Goal: Task Accomplishment & Management: Manage account settings

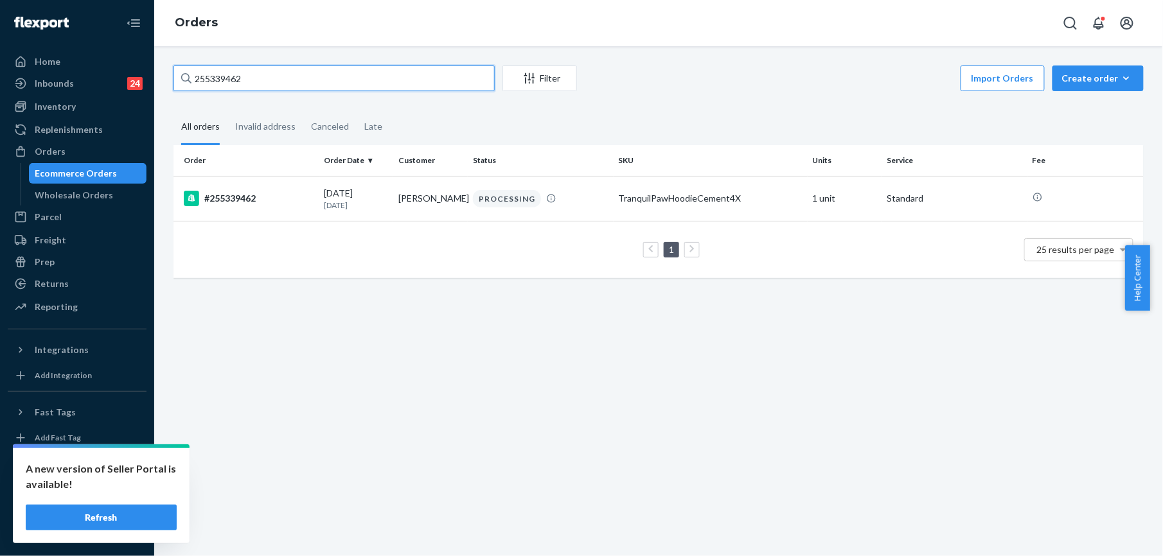
click at [281, 80] on input "255339462" at bounding box center [333, 79] width 321 height 26
type input "255215778"
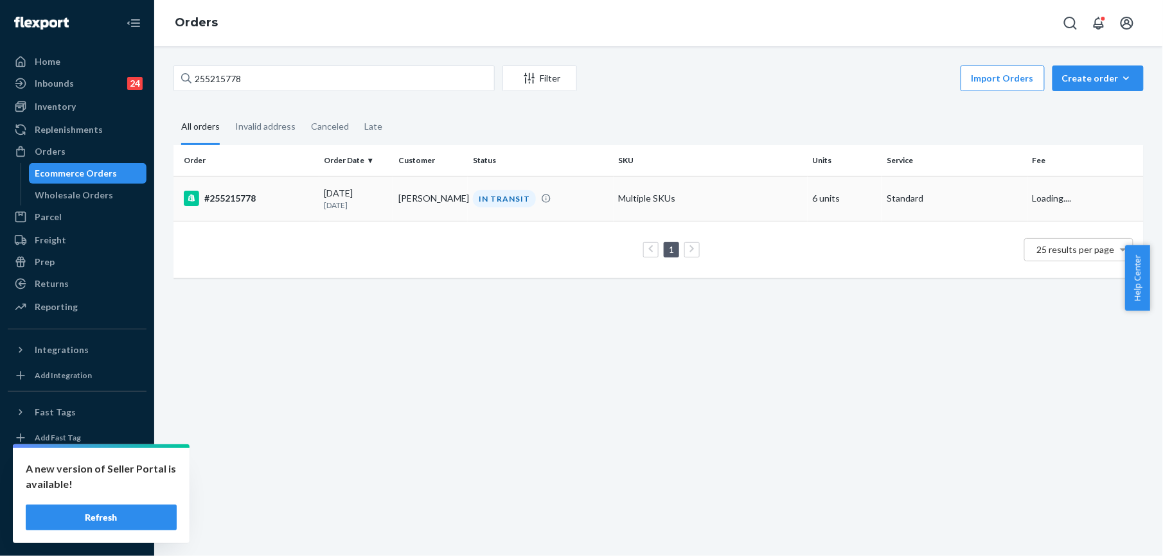
click at [220, 196] on div "#255215778" at bounding box center [249, 198] width 130 height 15
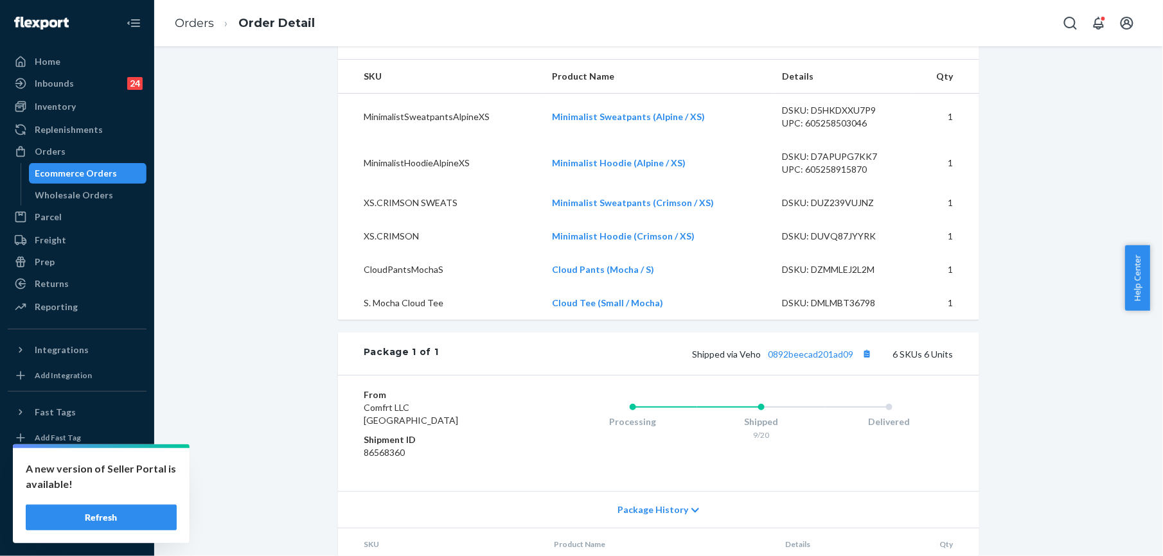
scroll to position [428, 0]
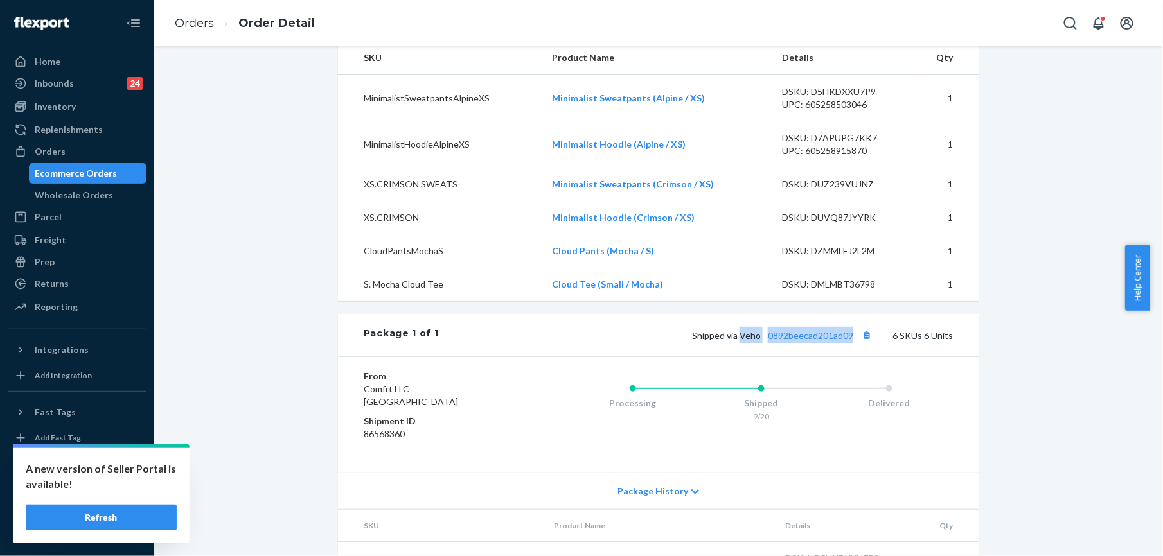
drag, startPoint x: 737, startPoint y: 365, endPoint x: 849, endPoint y: 365, distance: 111.8
click at [849, 341] on span "Shipped via Veho 0892beecad201ad09" at bounding box center [783, 335] width 183 height 11
copy span "Veho 0892beecad201ad09"
click at [195, 27] on link "Orders" at bounding box center [194, 23] width 39 height 14
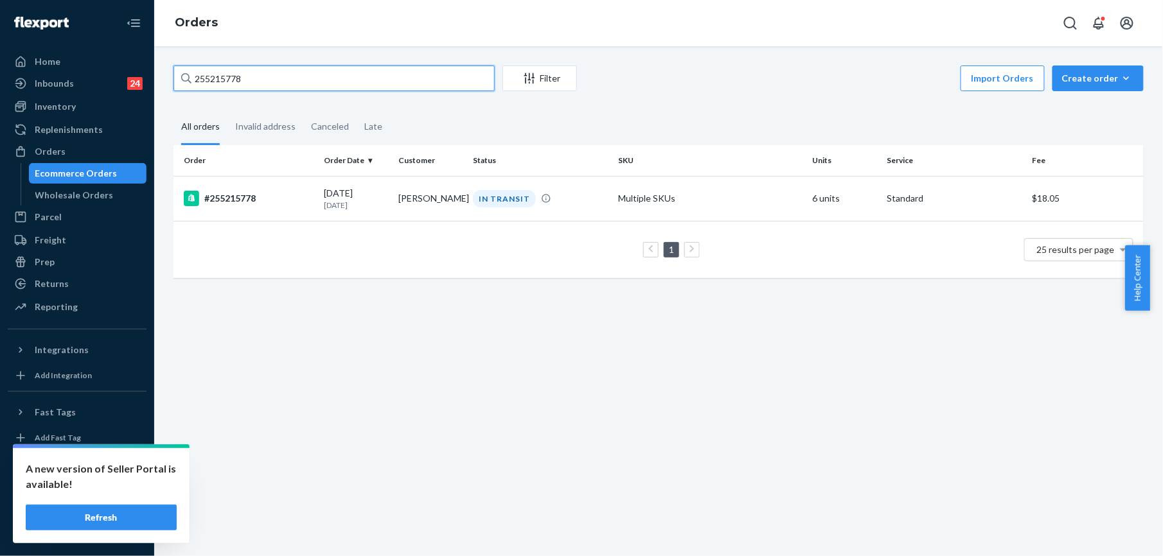
click at [244, 84] on input "255215778" at bounding box center [333, 79] width 321 height 26
paste input "[PERSON_NAME]"
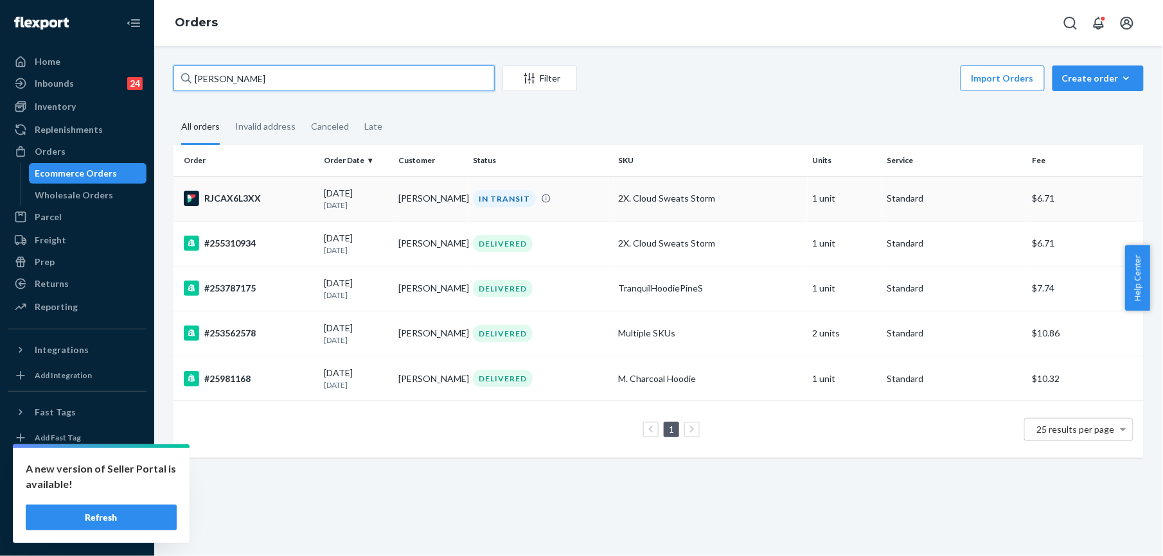
type input "[PERSON_NAME]"
click at [222, 199] on div "RJCAX6L3XX" at bounding box center [249, 198] width 130 height 15
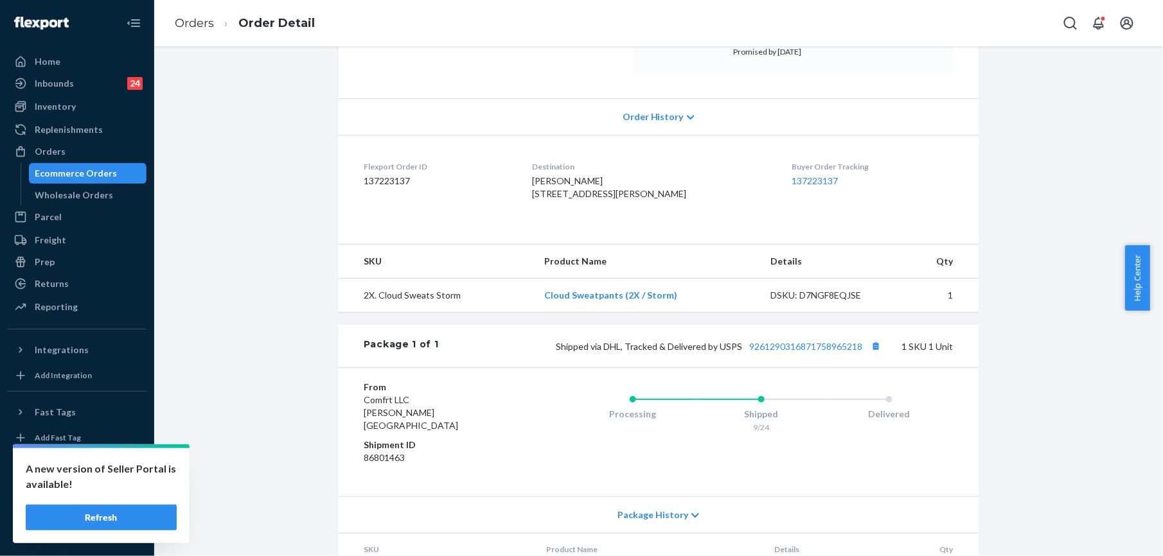
scroll to position [297, 0]
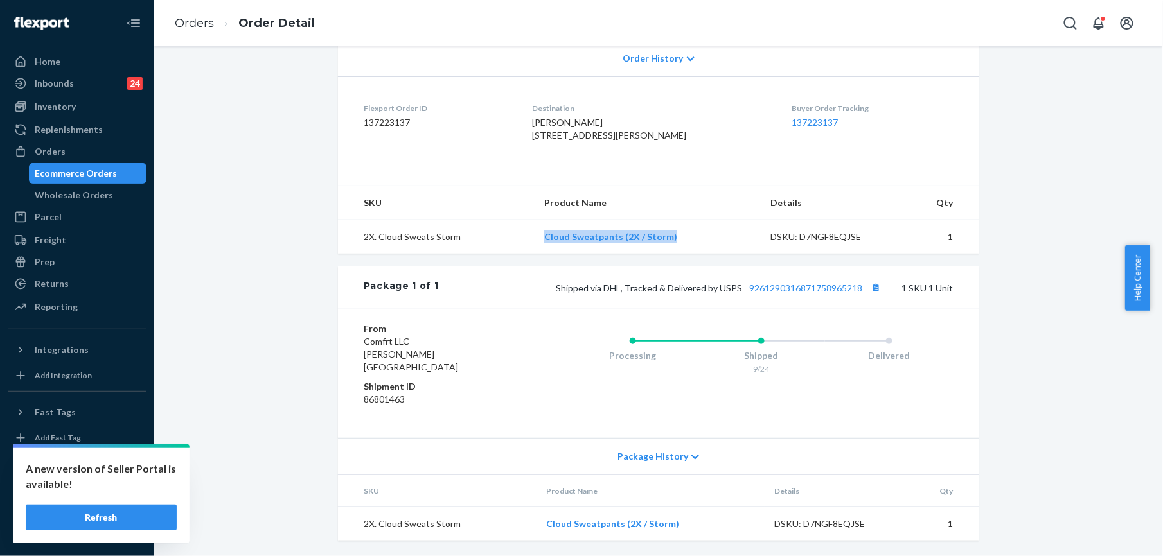
drag, startPoint x: 540, startPoint y: 245, endPoint x: 671, endPoint y: 253, distance: 131.3
click at [671, 253] on td "Cloud Sweatpants (2X / Storm)" at bounding box center [647, 237] width 226 height 34
copy link "Cloud Sweatpants (2X / Storm)"
drag, startPoint x: 715, startPoint y: 299, endPoint x: 820, endPoint y: 320, distance: 107.3
click at [858, 296] on div "Shipped via DHL, Tracked & Delivered by USPS 9261290316871758965218 1 SKU 1 Unit" at bounding box center [696, 287] width 515 height 17
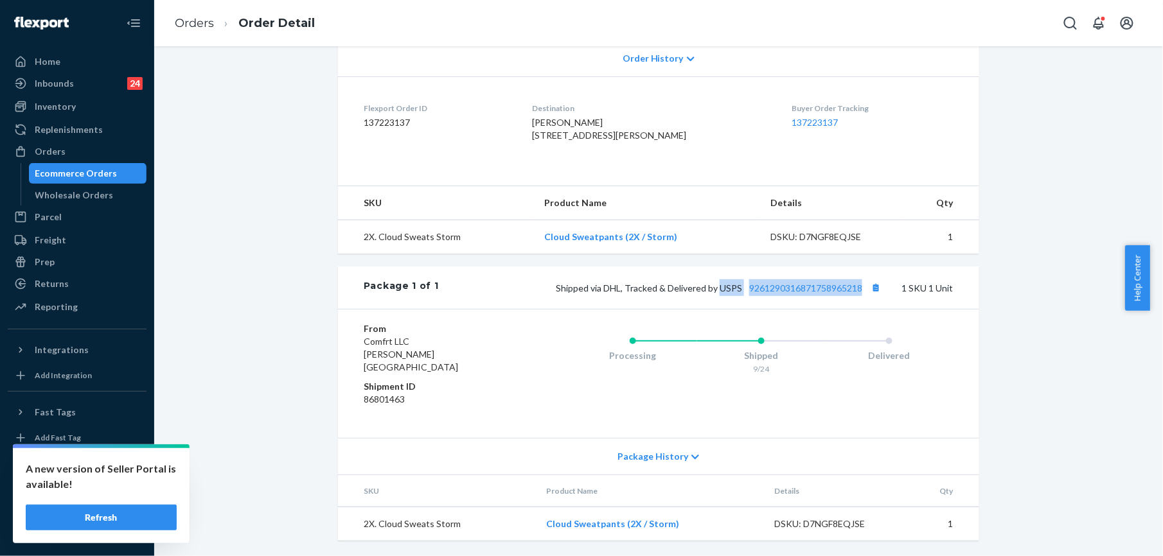
copy span "USPS 9261290316871758965218"
click at [191, 24] on link "Orders" at bounding box center [194, 23] width 39 height 14
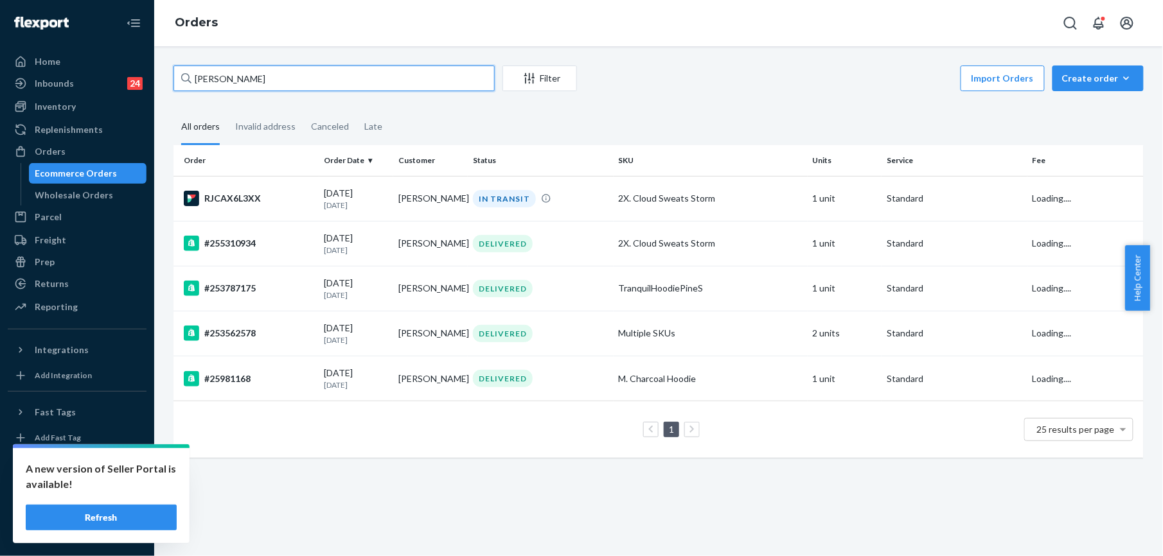
click at [267, 91] on input "[PERSON_NAME]" at bounding box center [333, 79] width 321 height 26
paste input "[PERSON_NAME]"
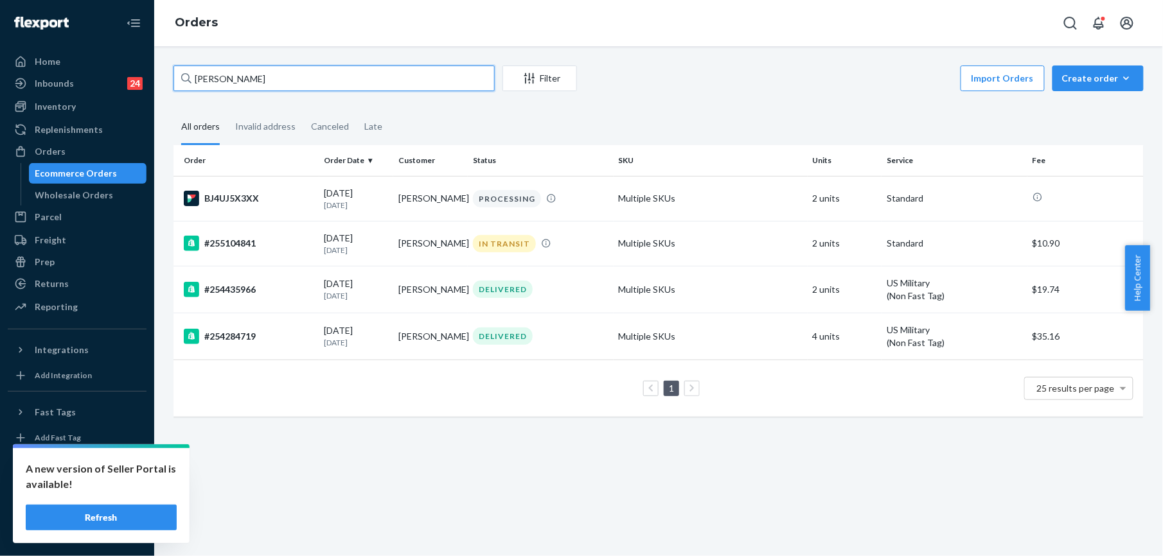
click at [211, 72] on input "[PERSON_NAME]" at bounding box center [333, 79] width 321 height 26
paste input "[PERSON_NAME]"
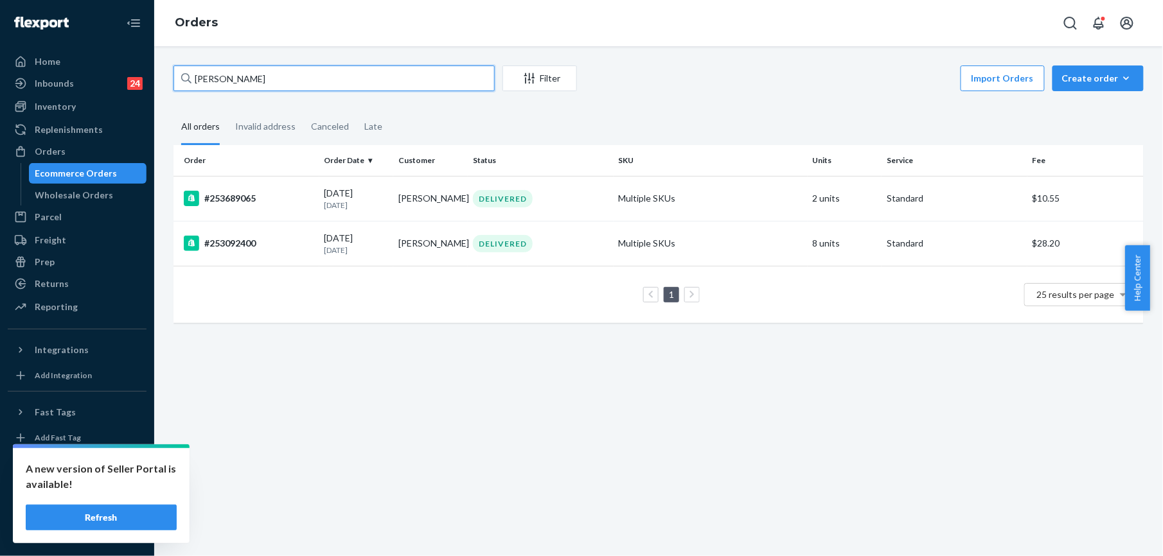
click at [226, 70] on input "[PERSON_NAME]" at bounding box center [333, 79] width 321 height 26
paste input "253352695"
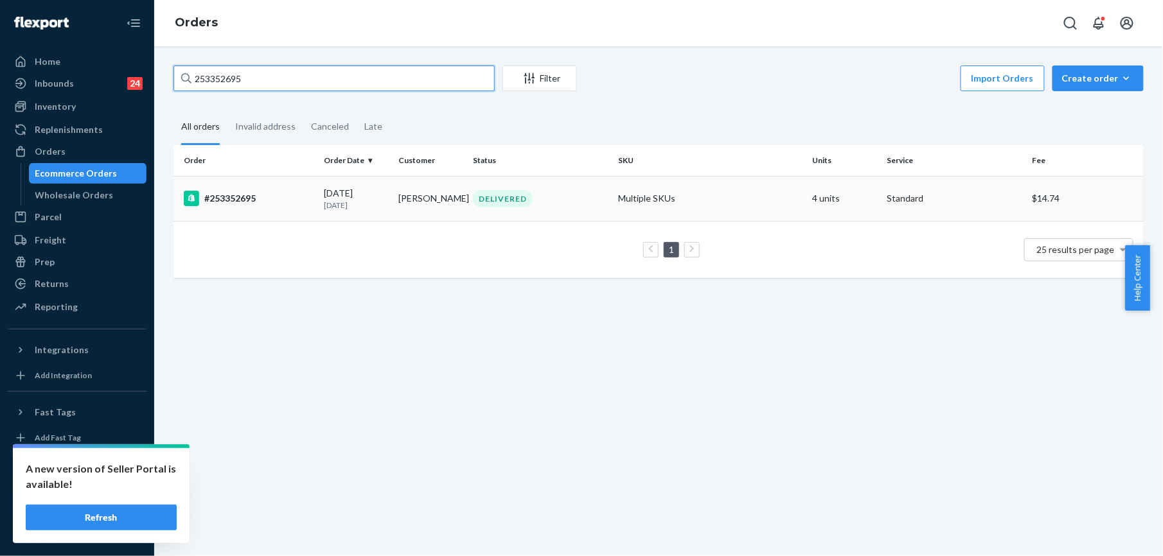
type input "253352695"
click at [216, 188] on td "#253352695" at bounding box center [246, 198] width 146 height 45
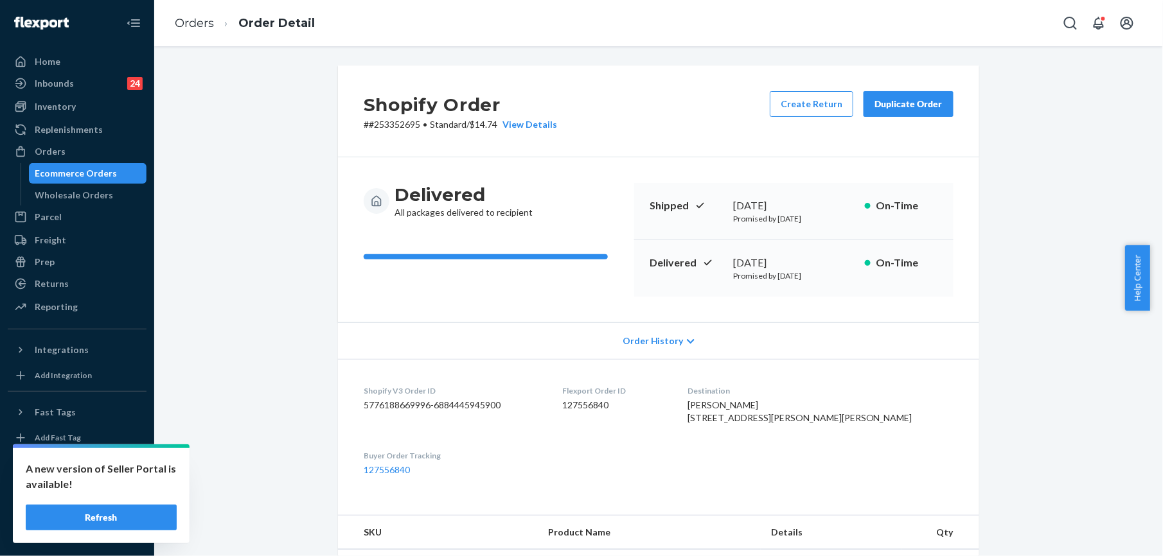
click at [815, 399] on div "[PERSON_NAME] [STREET_ADDRESS][PERSON_NAME][PERSON_NAME]" at bounding box center [820, 412] width 266 height 26
copy span "[PERSON_NAME]"
click at [204, 24] on link "Orders" at bounding box center [194, 23] width 39 height 14
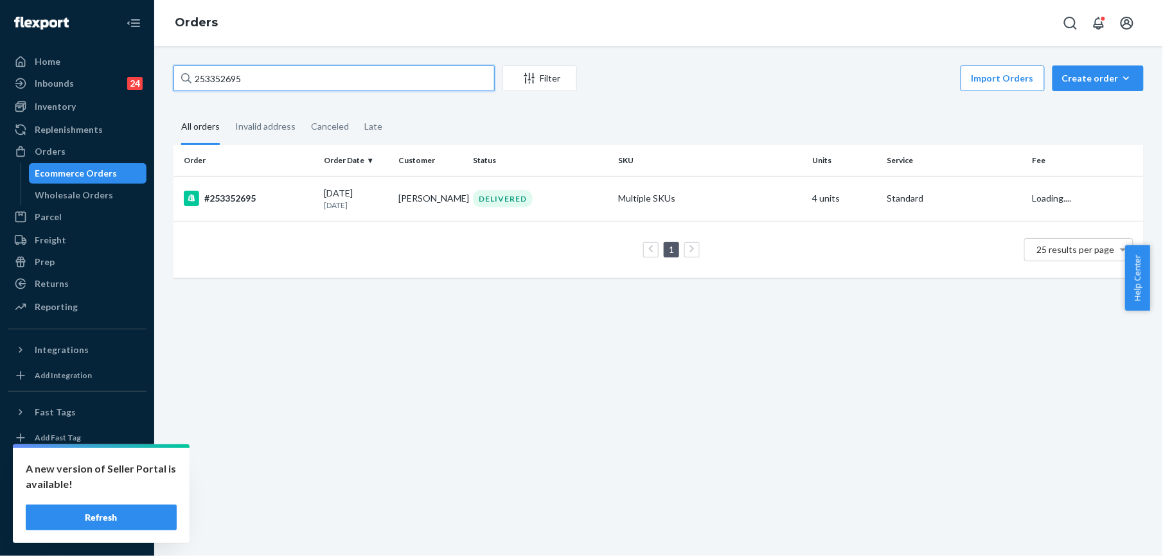
click at [239, 85] on input "253352695" at bounding box center [333, 79] width 321 height 26
paste input "[PERSON_NAME]"
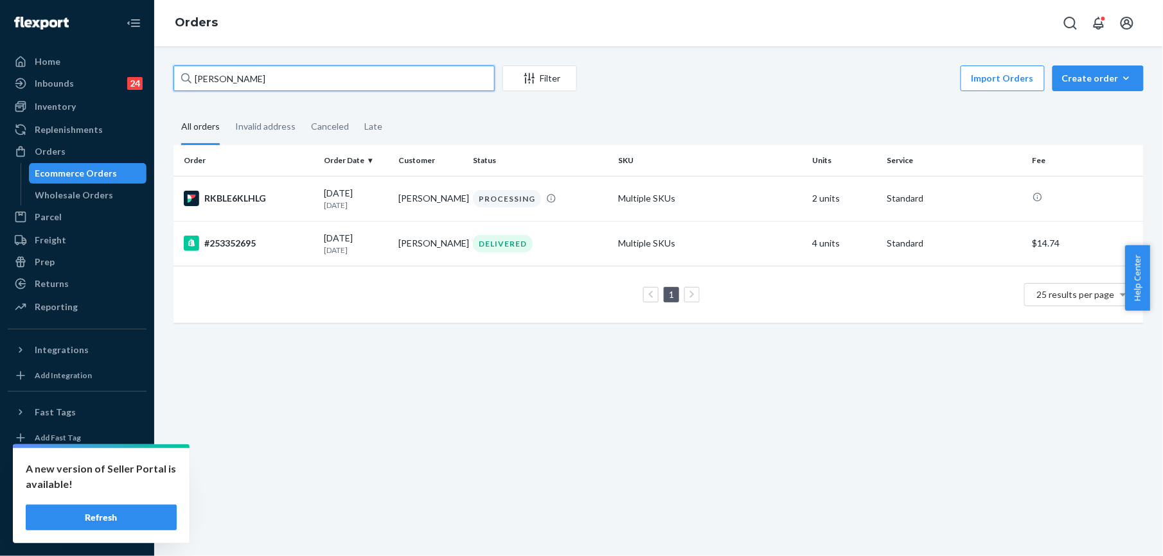
click at [219, 76] on input "[PERSON_NAME]" at bounding box center [333, 79] width 321 height 26
paste input "255014922"
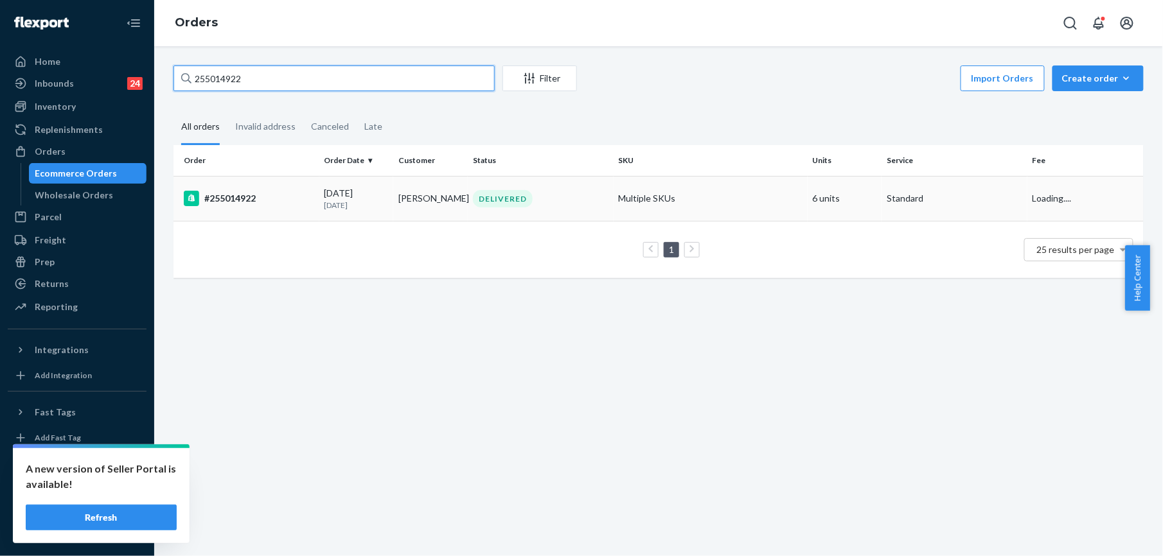
type input "255014922"
click at [240, 200] on div "#255014922" at bounding box center [249, 198] width 130 height 15
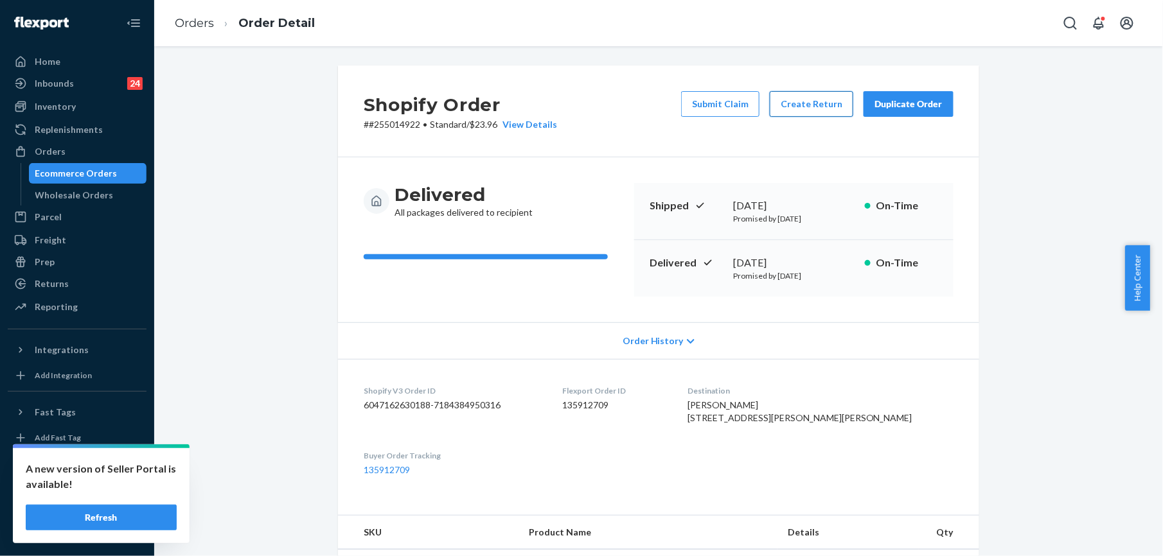
click at [784, 106] on button "Create Return" at bounding box center [812, 104] width 84 height 26
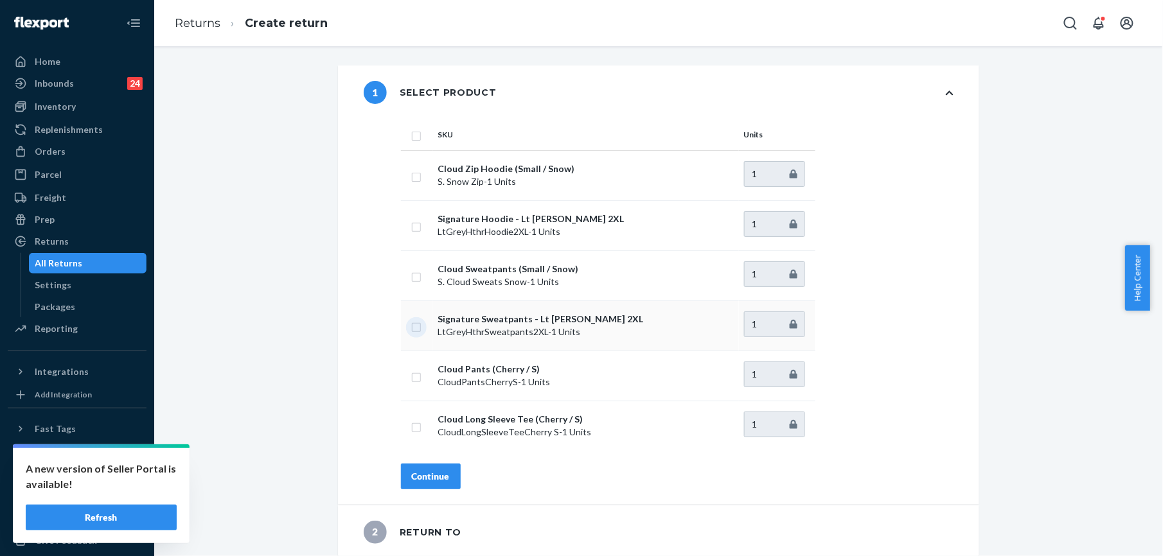
click at [411, 326] on input "checkbox" at bounding box center [416, 325] width 10 height 13
checkbox input "true"
click at [435, 477] on div "Continue" at bounding box center [431, 476] width 38 height 13
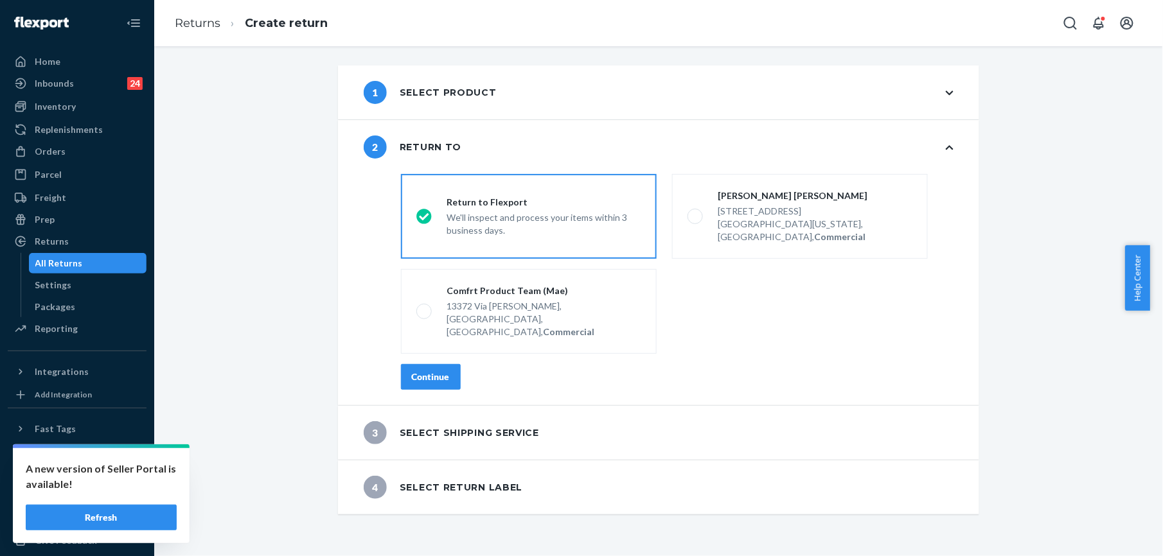
click at [429, 364] on button "Continue" at bounding box center [431, 377] width 60 height 26
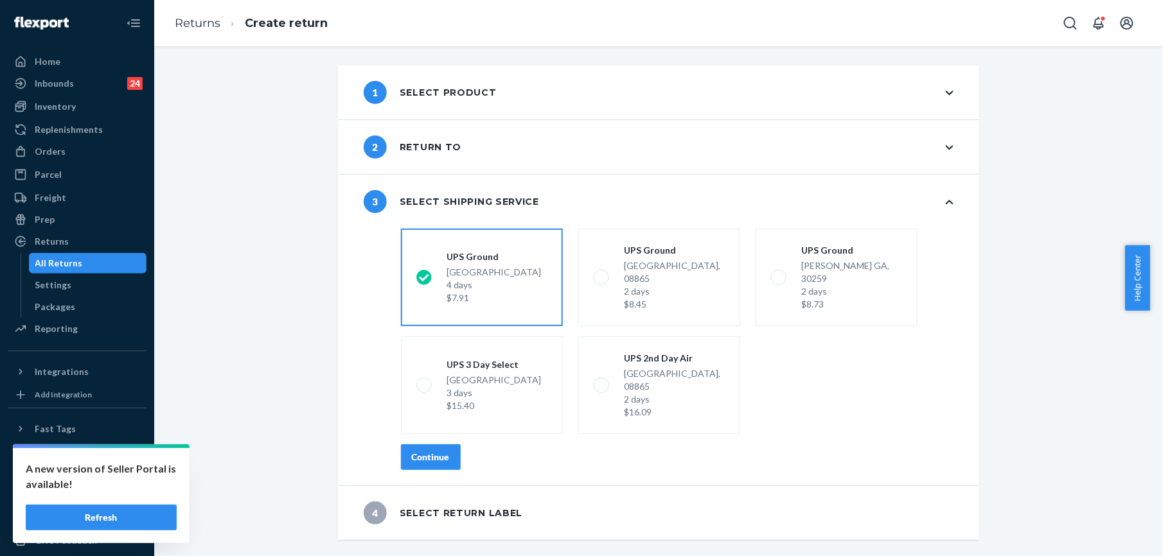
click at [437, 451] on div "Continue" at bounding box center [431, 457] width 38 height 13
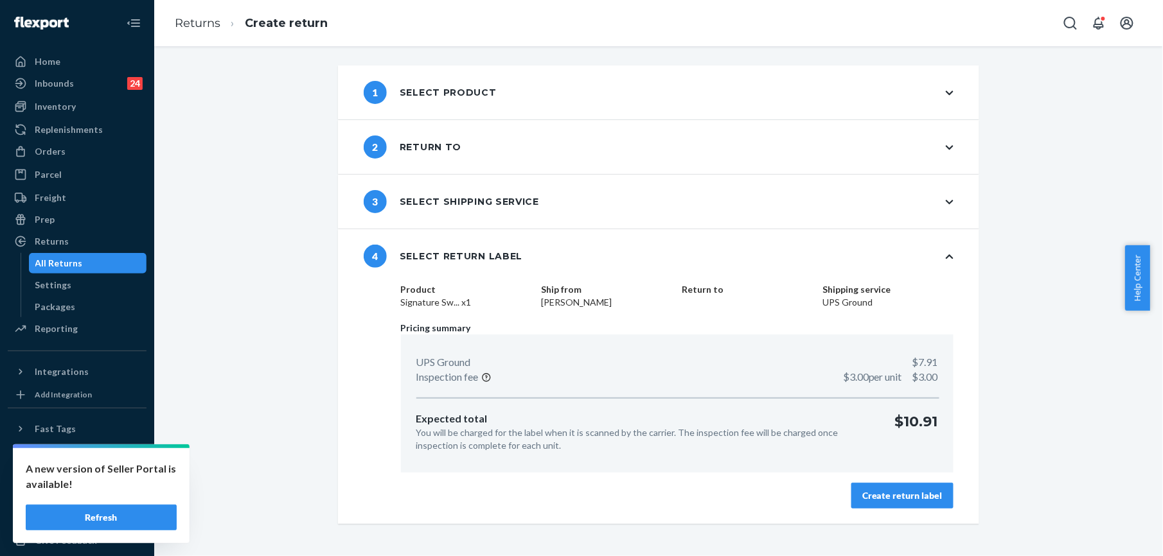
click at [874, 499] on div "Create return label" at bounding box center [902, 496] width 80 height 13
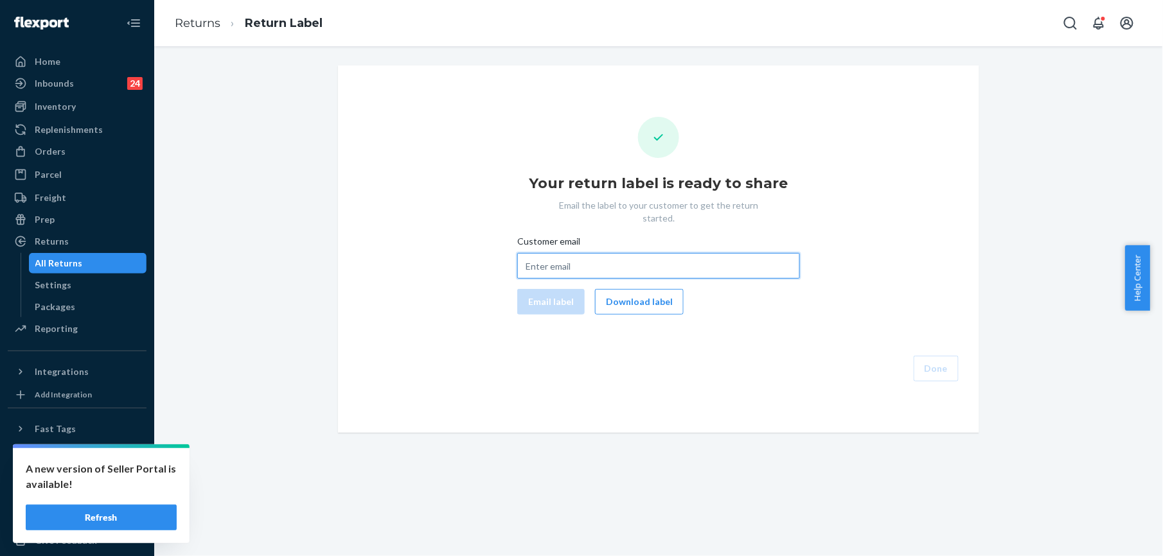
click at [578, 253] on input "Customer email" at bounding box center [658, 266] width 283 height 26
paste input "[EMAIL_ADDRESS][DOMAIN_NAME]"
type input "[EMAIL_ADDRESS][DOMAIN_NAME]"
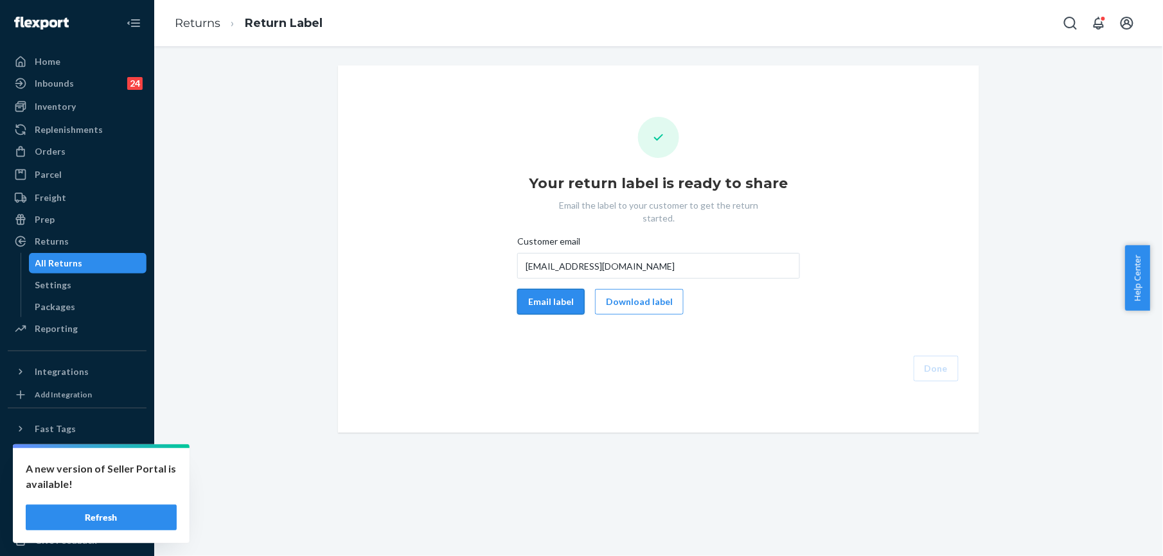
click at [540, 289] on button "Email label" at bounding box center [550, 302] width 67 height 26
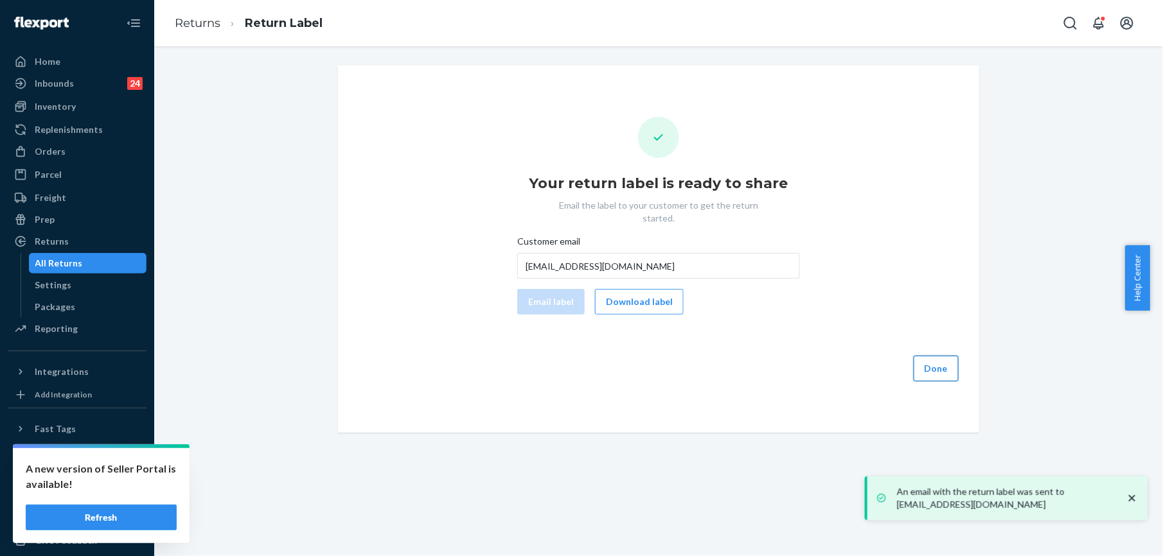
click at [929, 357] on button "Done" at bounding box center [936, 369] width 45 height 26
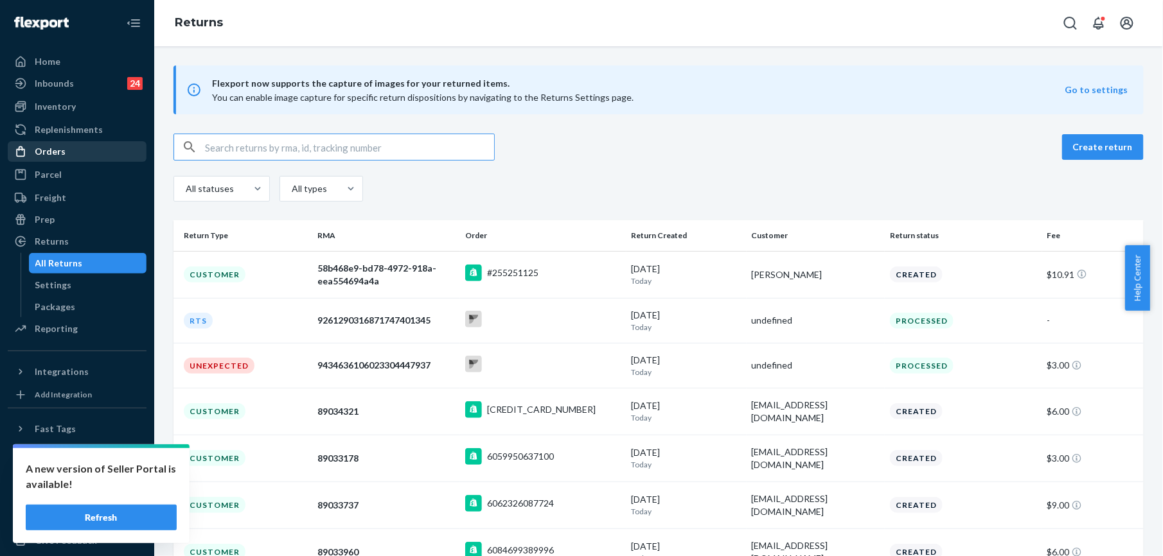
click at [52, 152] on div "Orders" at bounding box center [50, 151] width 31 height 13
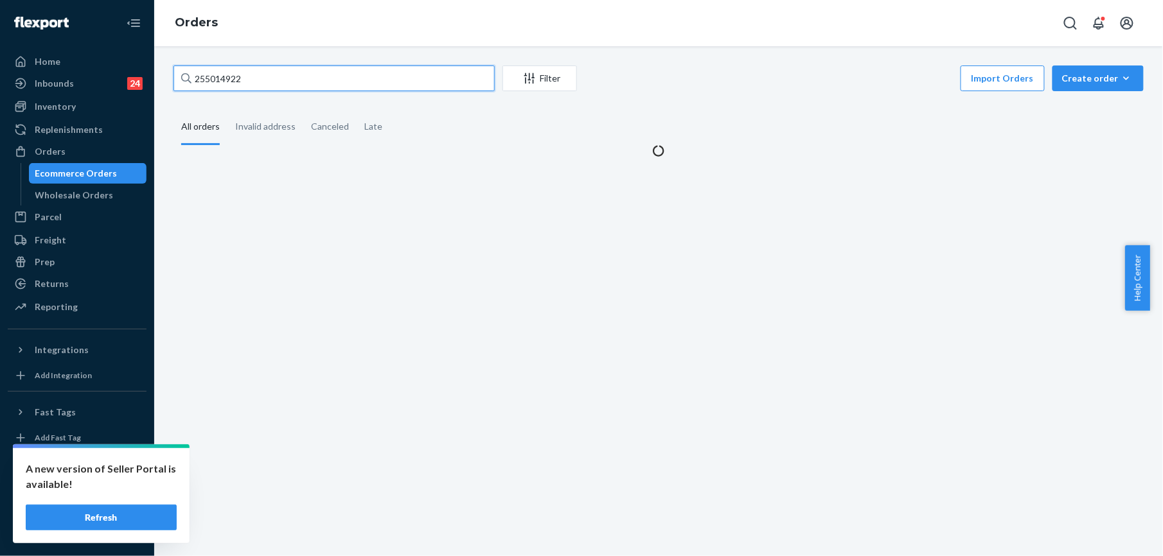
click at [242, 78] on input "255014922" at bounding box center [333, 79] width 321 height 26
paste input "4298730"
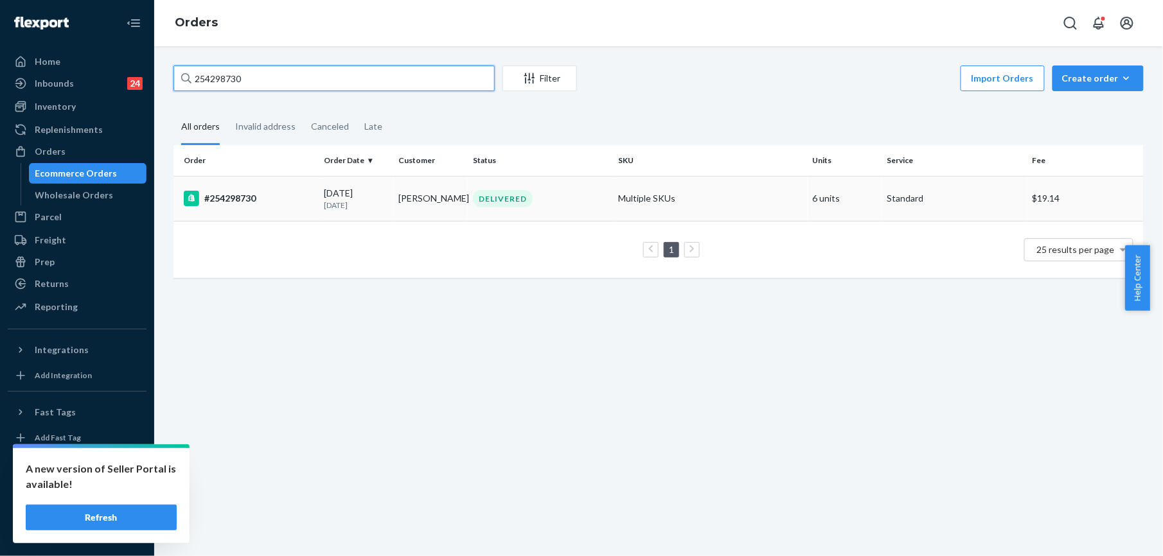
type input "254298730"
click at [245, 201] on div "#254298730" at bounding box center [249, 198] width 130 height 15
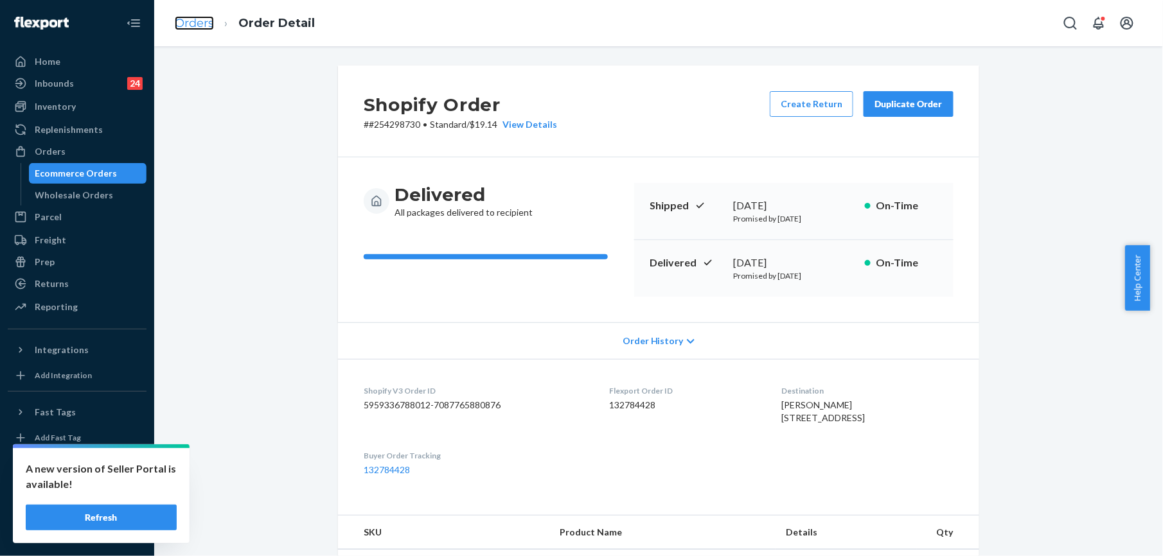
click at [188, 27] on link "Orders" at bounding box center [194, 23] width 39 height 14
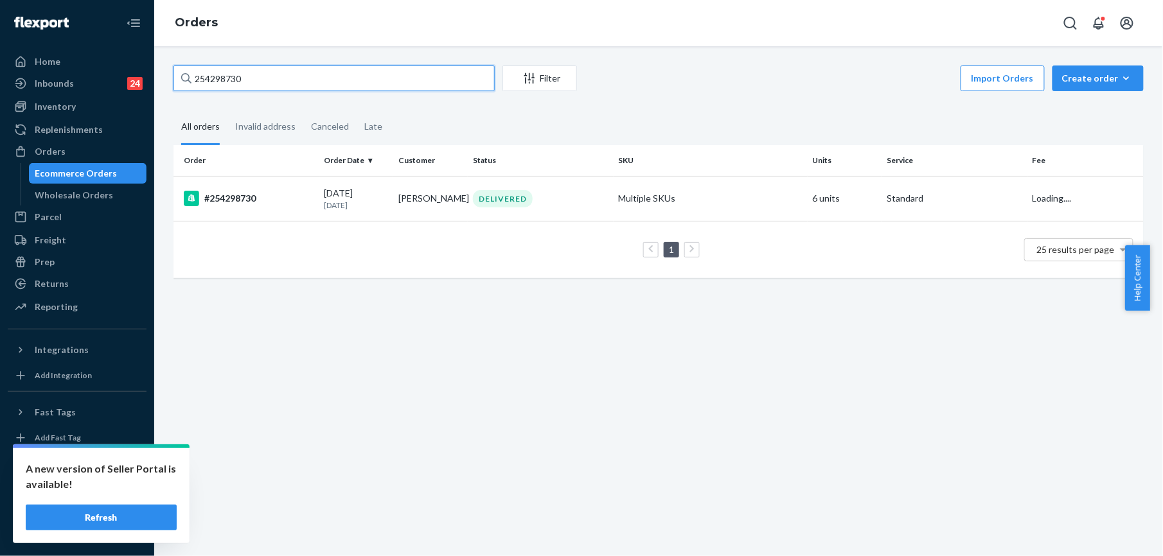
click at [224, 77] on input "254298730" at bounding box center [333, 79] width 321 height 26
paste input "[PERSON_NAME]"
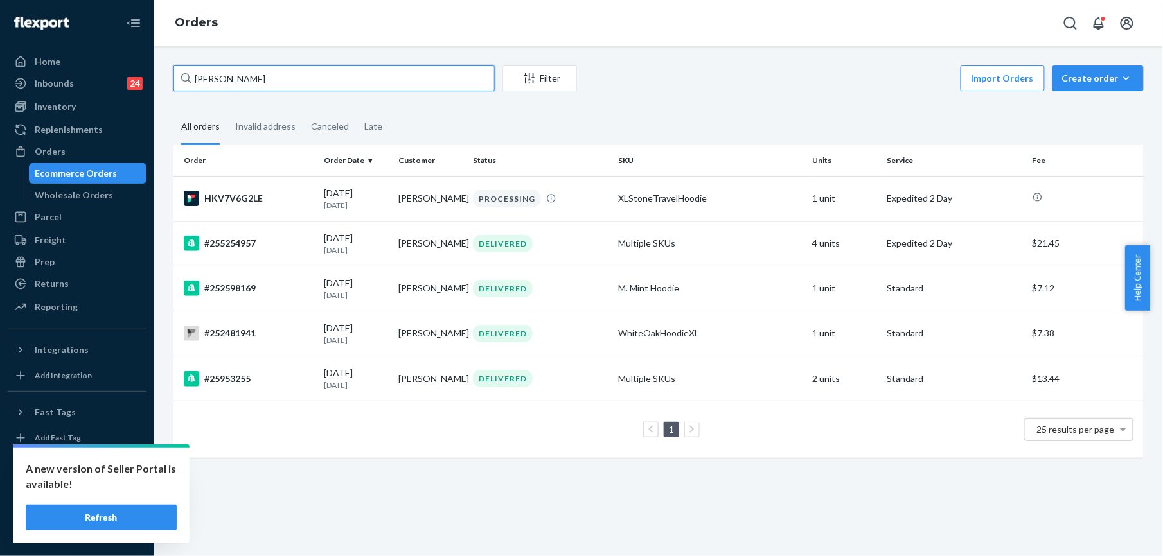
click at [211, 73] on input "[PERSON_NAME]" at bounding box center [333, 79] width 321 height 26
paste input "[PERSON_NAME]"
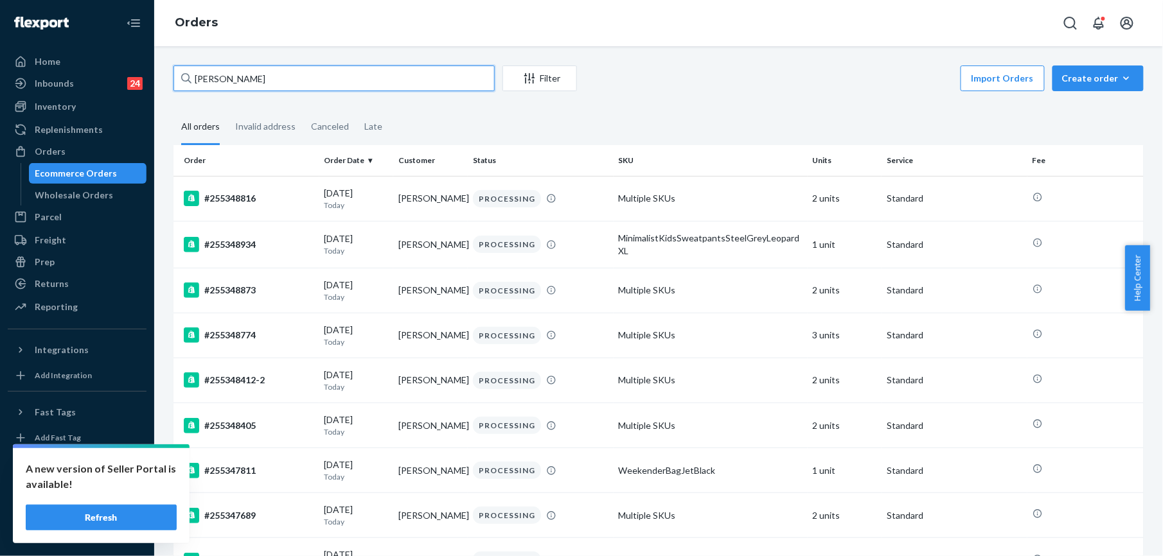
click at [251, 78] on input "[PERSON_NAME]" at bounding box center [333, 79] width 321 height 26
click at [250, 78] on input "[PERSON_NAME]" at bounding box center [333, 79] width 321 height 26
paste input "Bisett"
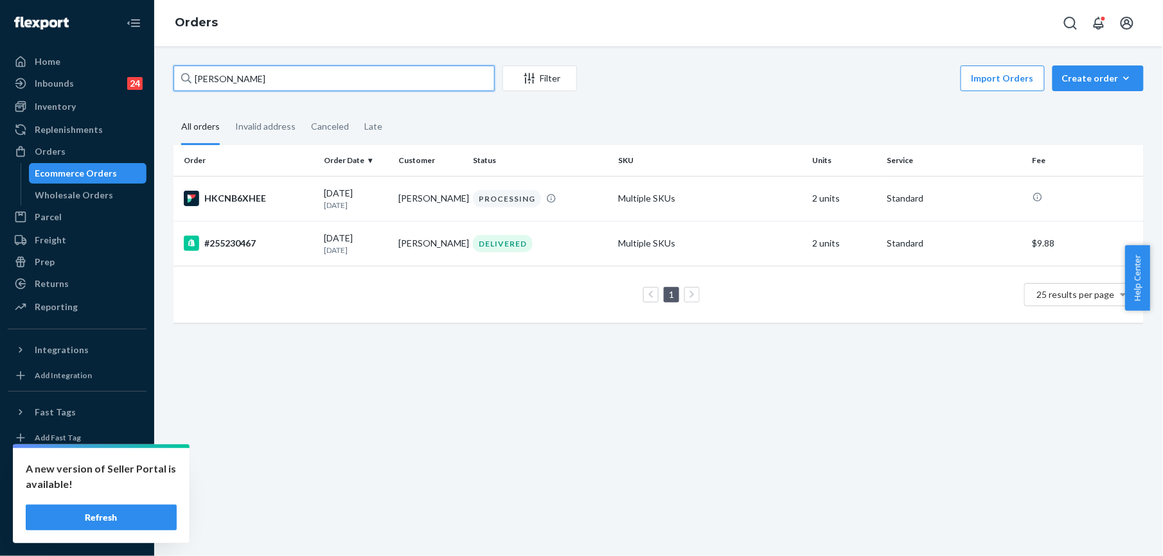
click at [208, 67] on input "[PERSON_NAME]" at bounding box center [333, 79] width 321 height 26
paste input "[PERSON_NAME]"
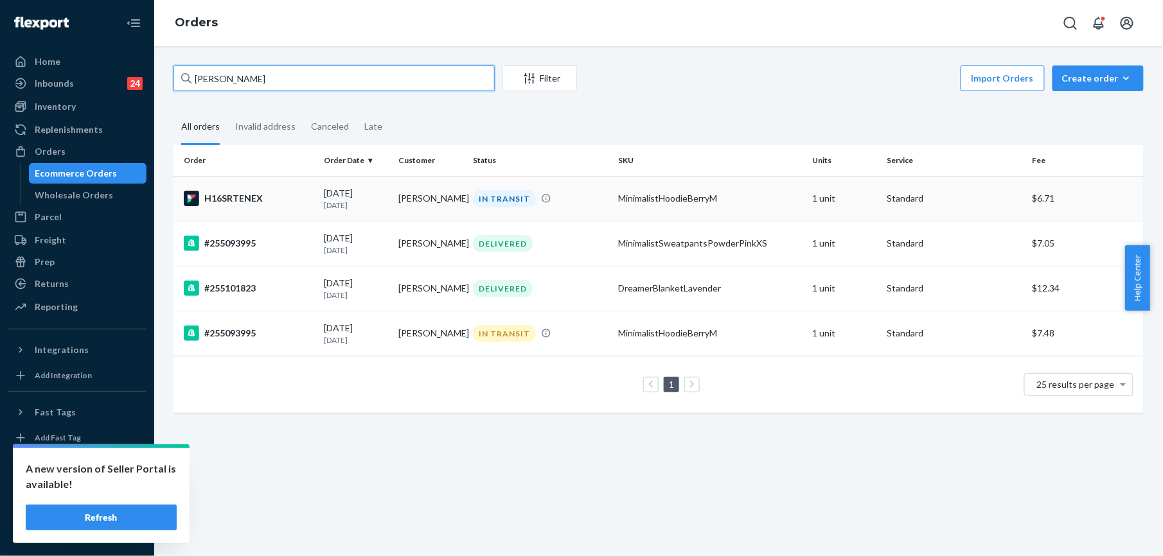
type input "[PERSON_NAME]"
click at [237, 193] on div "H16SRTENEX" at bounding box center [249, 198] width 130 height 15
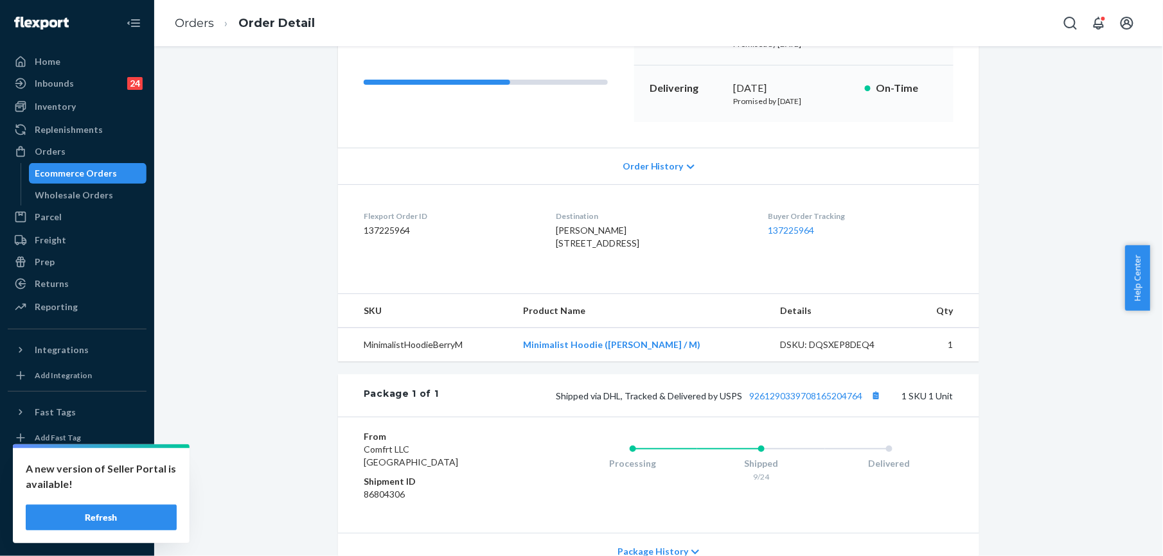
scroll to position [257, 0]
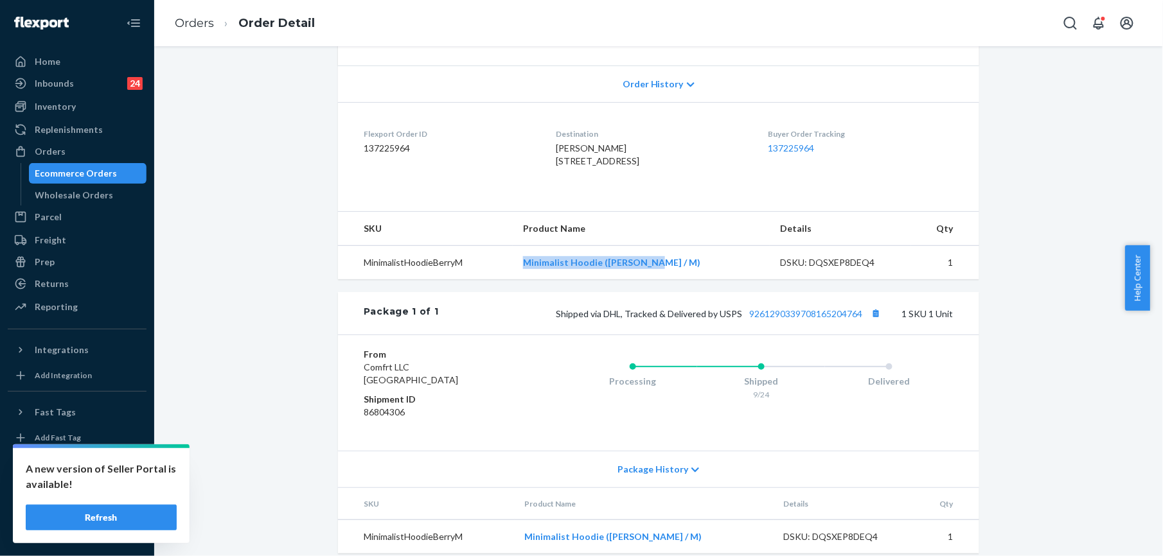
drag, startPoint x: 546, startPoint y: 290, endPoint x: 675, endPoint y: 292, distance: 128.5
click at [675, 280] on td "Minimalist Hoodie ([PERSON_NAME] / M)" at bounding box center [641, 263] width 257 height 34
copy link "Minimalist Hoodie ([PERSON_NAME] / M)"
drag, startPoint x: 715, startPoint y: 339, endPoint x: 810, endPoint y: 382, distance: 104.1
click at [856, 319] on span "Shipped via DHL, Tracked & Delivered by USPS 9261290339708165204764" at bounding box center [720, 313] width 328 height 11
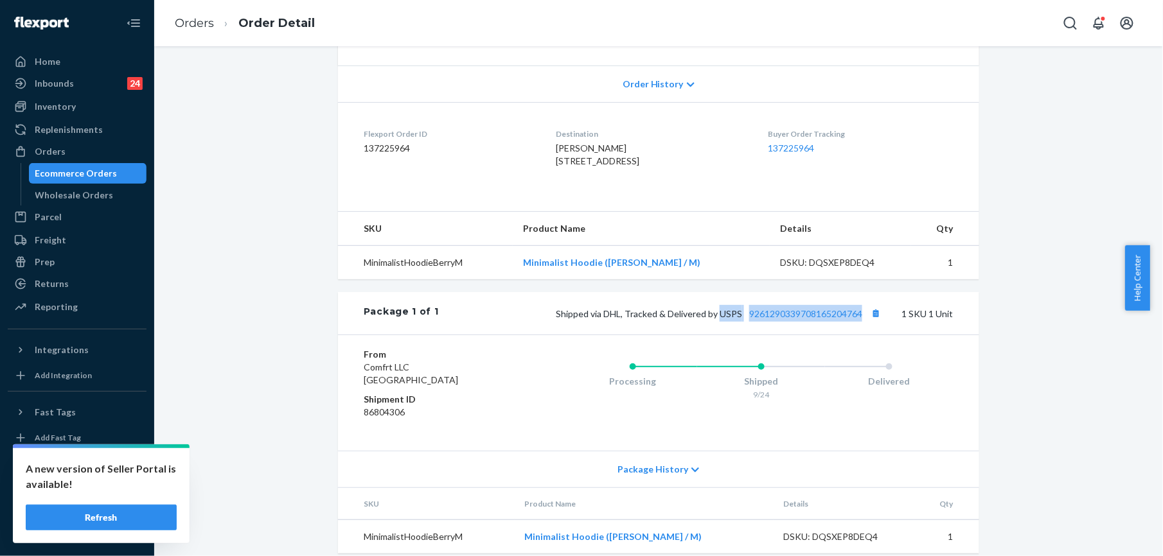
copy span "USPS 9261290339708165204764"
click at [184, 13] on ol "Orders Order Detail" at bounding box center [244, 23] width 161 height 38
click at [191, 19] on link "Orders" at bounding box center [194, 23] width 39 height 14
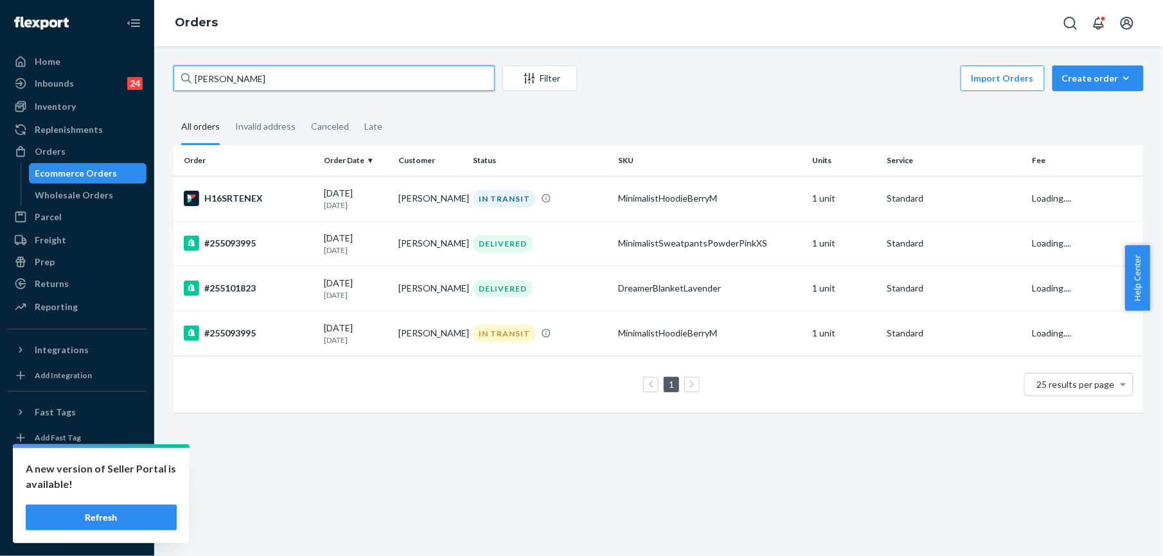
click at [265, 80] on input "[PERSON_NAME]" at bounding box center [333, 79] width 321 height 26
paste input "255281389"
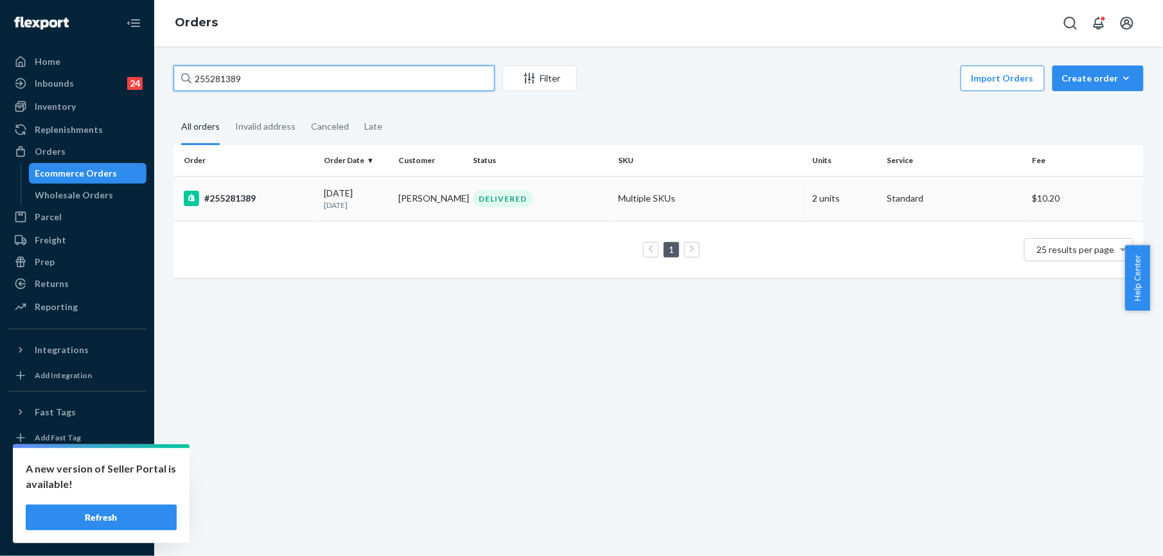
type input "255281389"
click at [242, 194] on div "#255281389" at bounding box center [249, 198] width 130 height 15
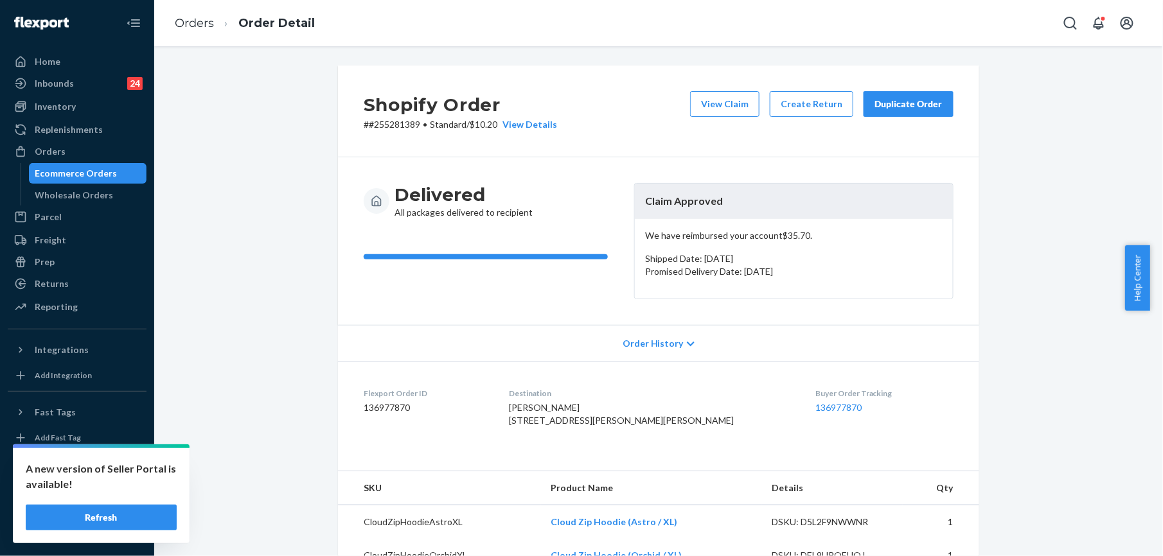
click at [880, 101] on div "Duplicate Order" at bounding box center [908, 104] width 68 height 13
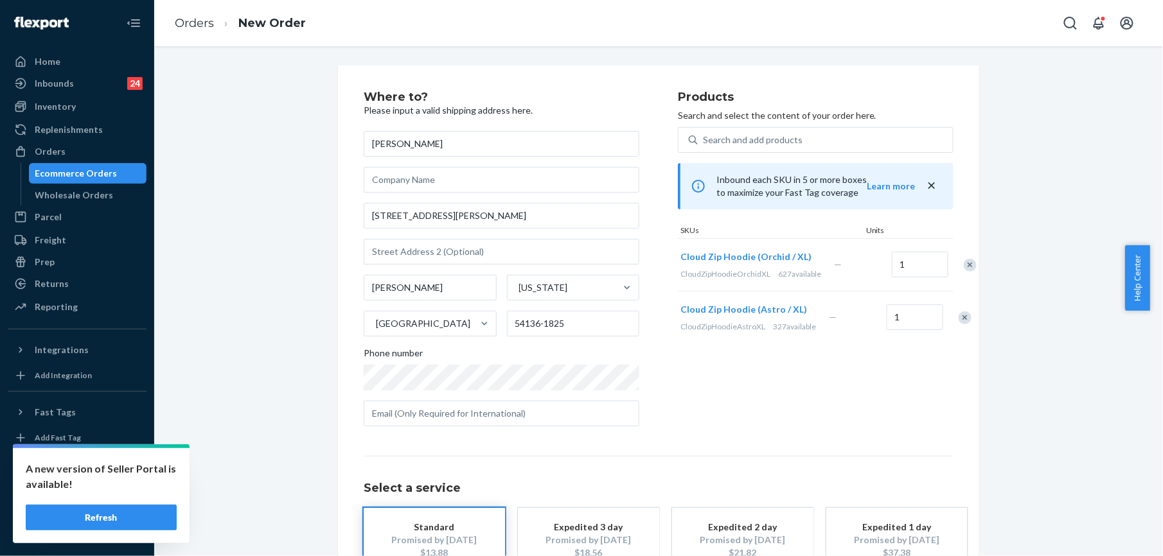
click at [958, 324] on div "Remove Item" at bounding box center [964, 318] width 13 height 13
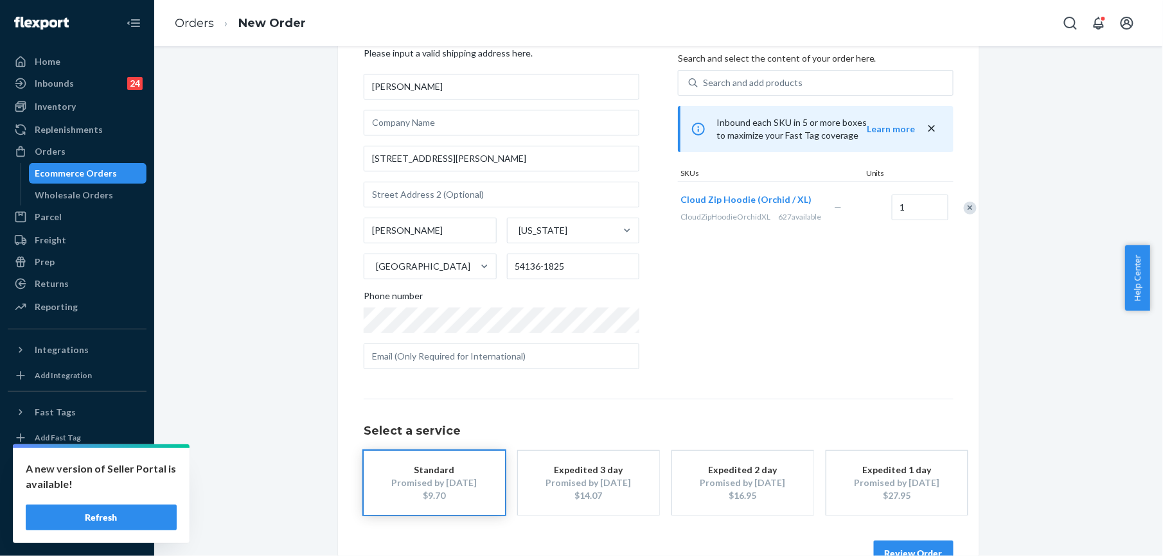
scroll to position [93, 0]
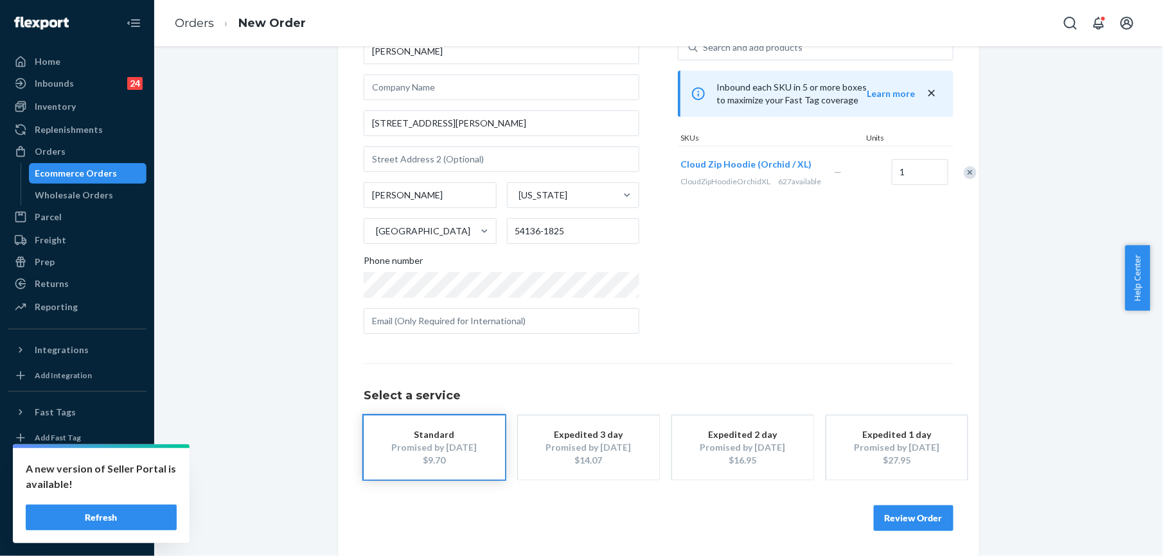
click at [892, 525] on button "Review Order" at bounding box center [914, 519] width 80 height 26
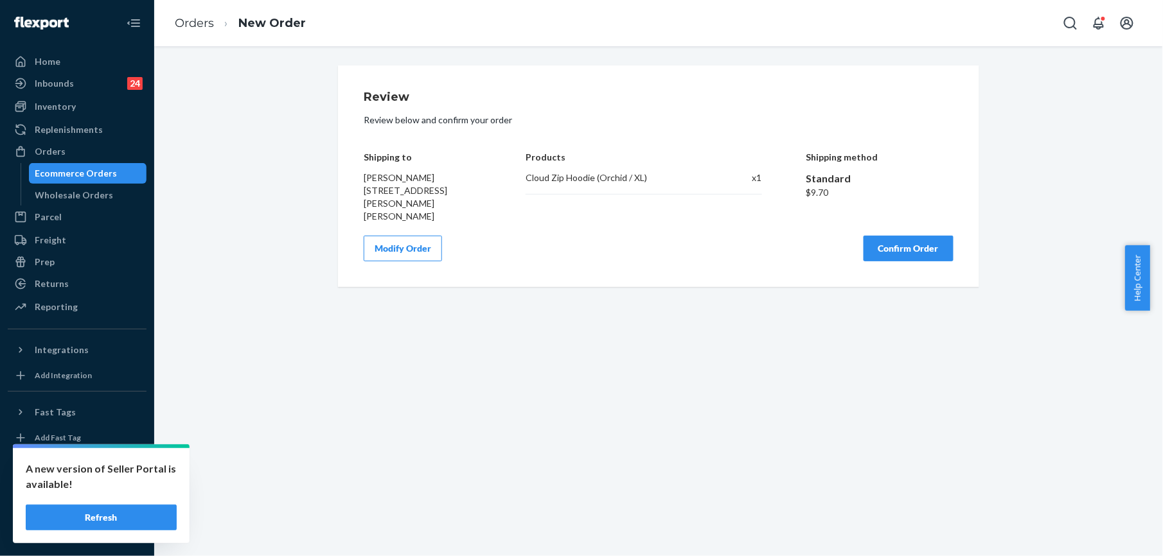
click at [892, 236] on button "Confirm Order" at bounding box center [908, 249] width 90 height 26
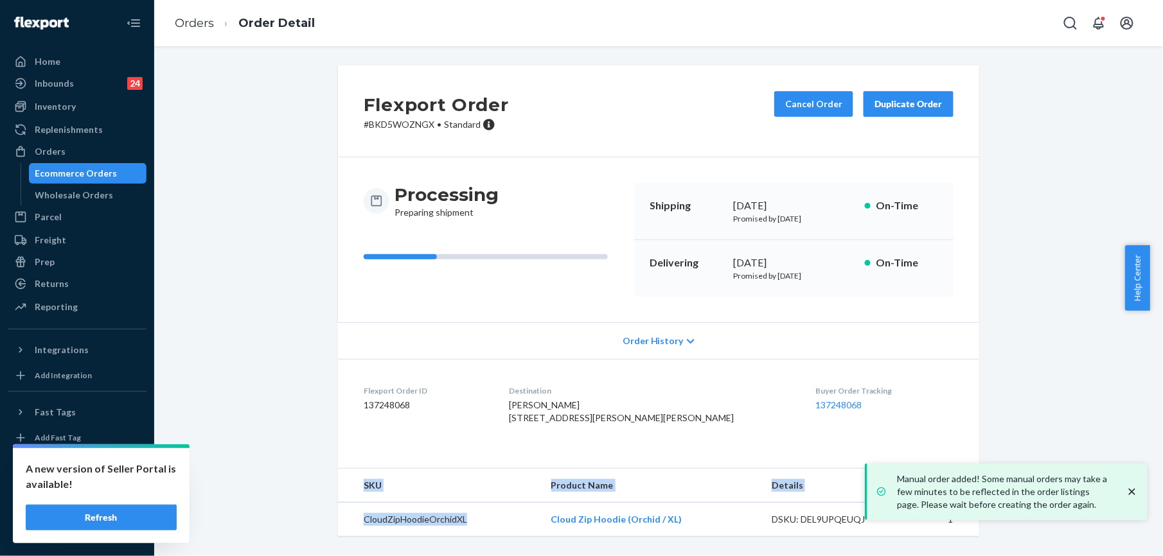
scroll to position [22, 0]
drag, startPoint x: 547, startPoint y: 545, endPoint x: 682, endPoint y: 529, distance: 135.9
click at [682, 529] on td "Cloud Zip Hoodie (Orchid / XL)" at bounding box center [651, 520] width 220 height 34
copy link "Cloud Zip Hoodie (Orchid / XL)"
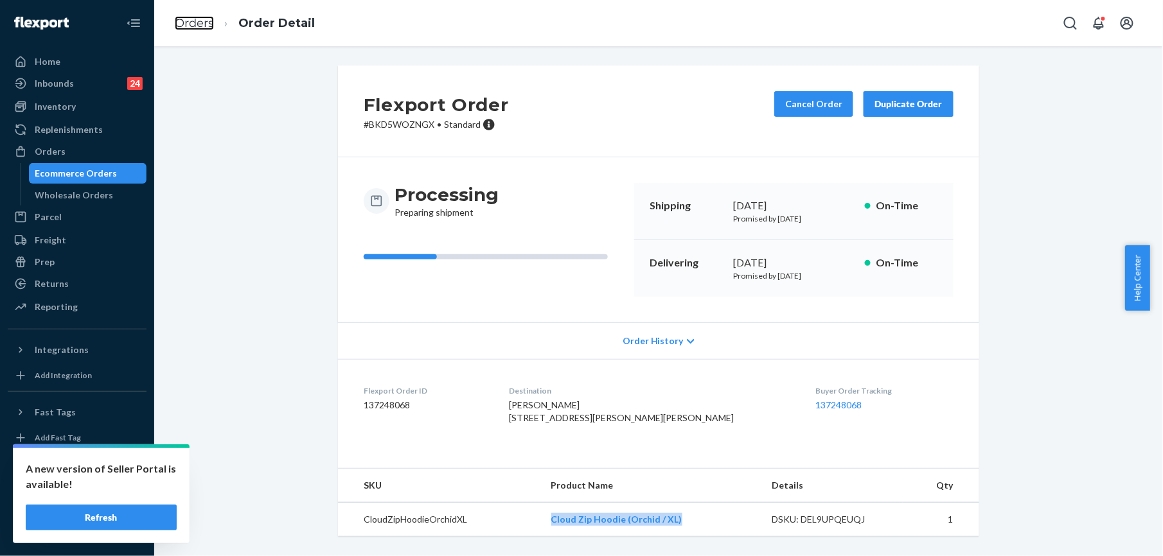
drag, startPoint x: 196, startPoint y: 23, endPoint x: 204, endPoint y: 49, distance: 27.4
click at [196, 23] on link "Orders" at bounding box center [194, 23] width 39 height 14
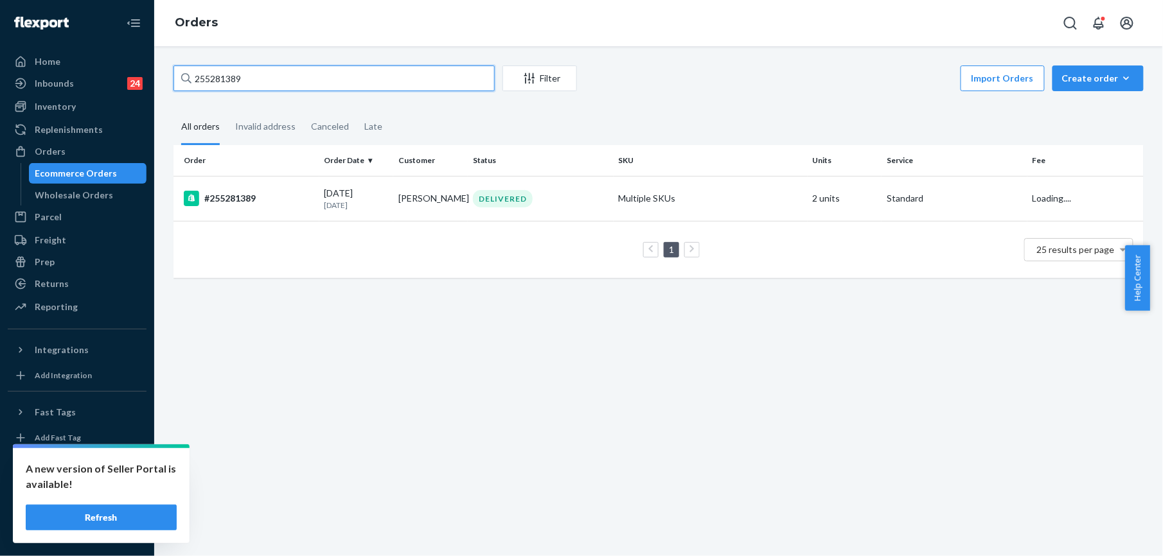
click at [216, 83] on input "255281389" at bounding box center [333, 79] width 321 height 26
paste input "[PERSON_NAME]"
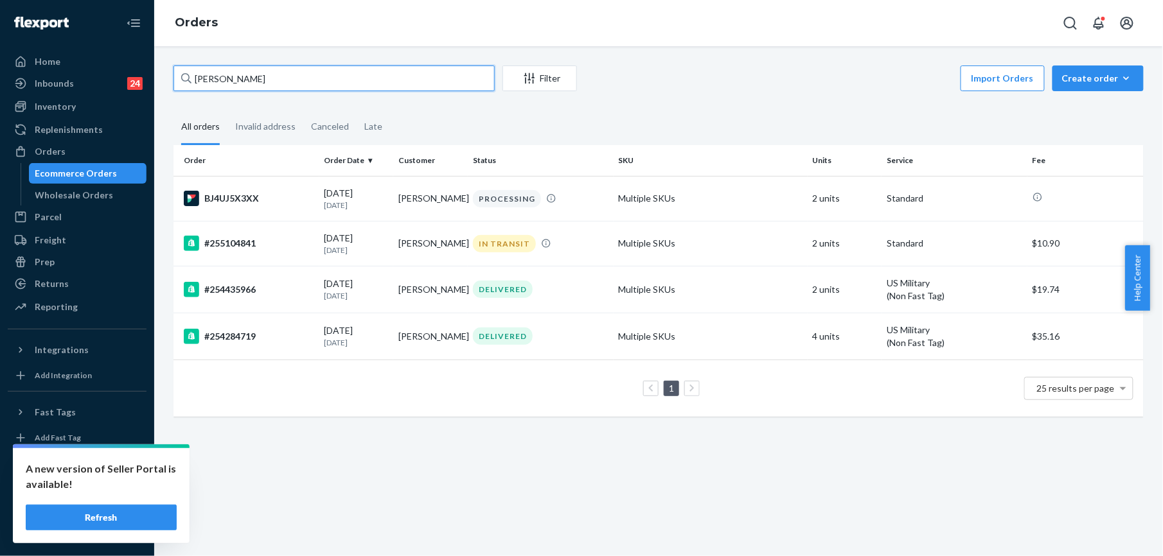
click at [195, 82] on input "[PERSON_NAME]" at bounding box center [333, 79] width 321 height 26
paste input "255265433"
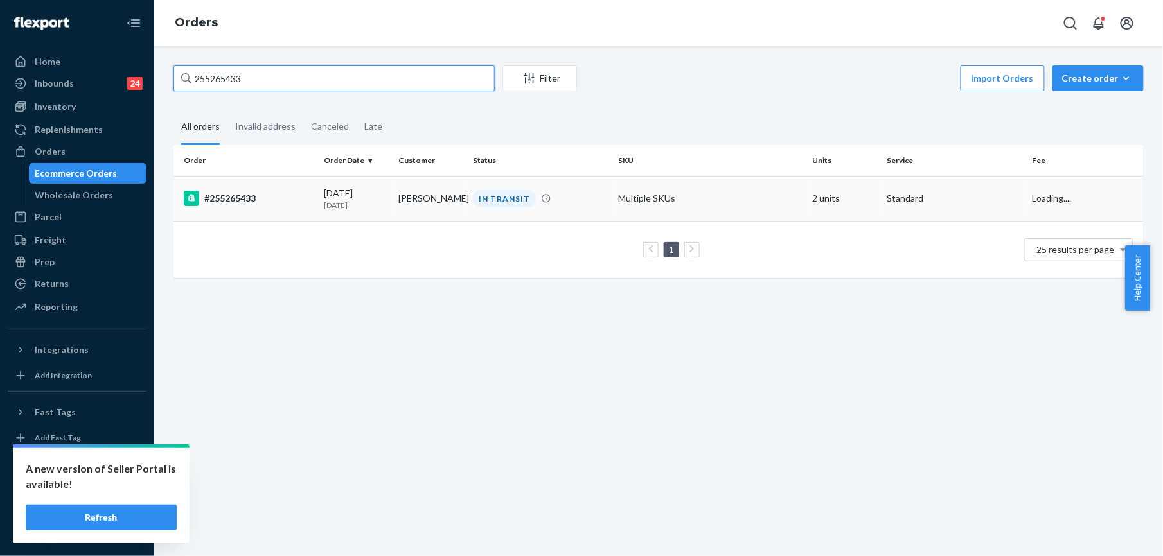
type input "255265433"
click at [206, 199] on div "#255265433" at bounding box center [249, 198] width 130 height 15
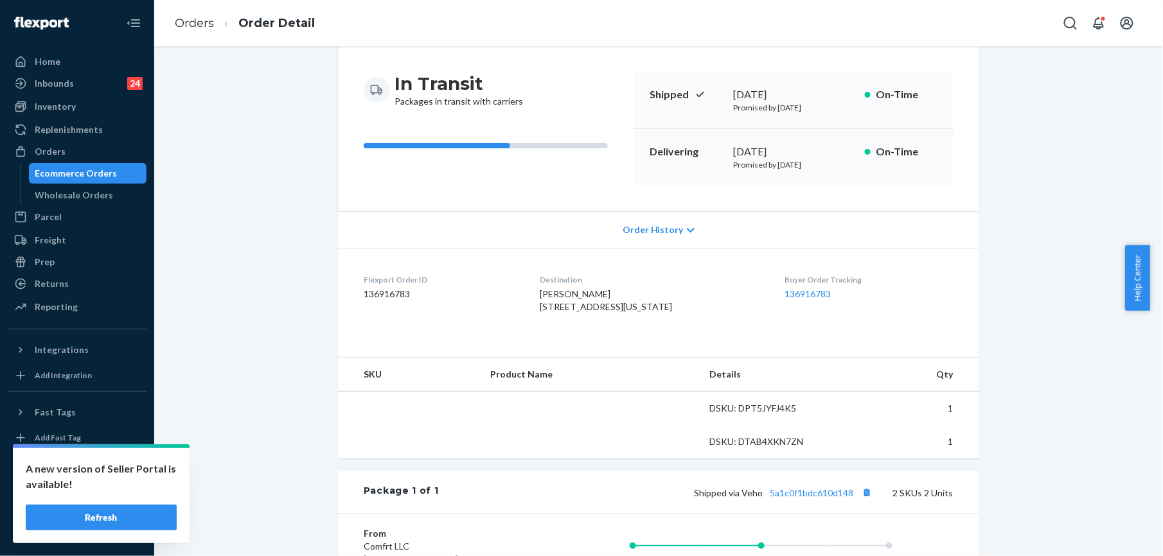
scroll to position [257, 0]
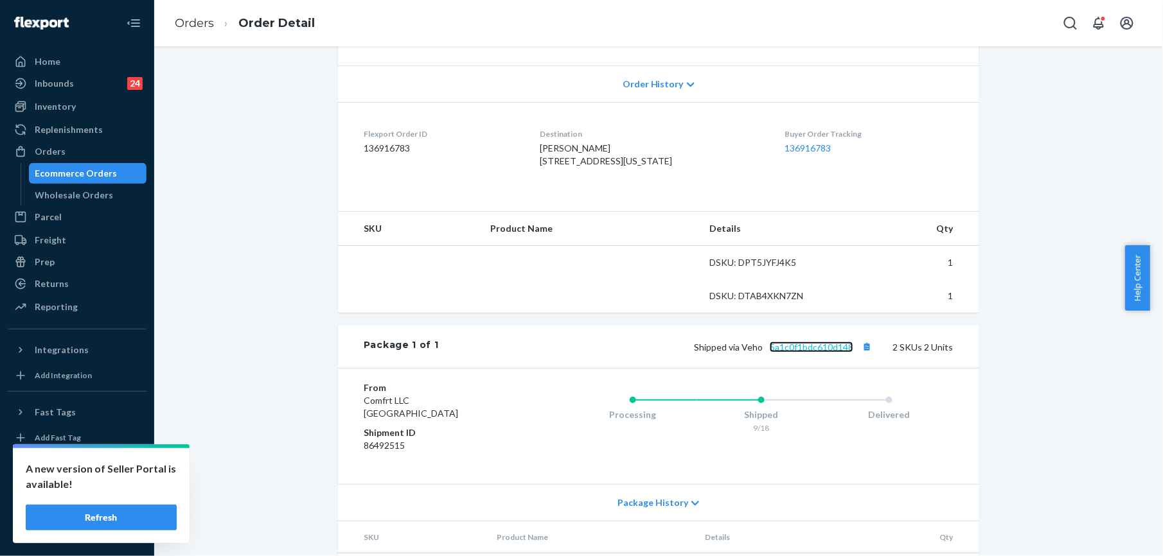
click at [784, 353] on link "5a1c0f1bdc610d148" at bounding box center [812, 347] width 84 height 11
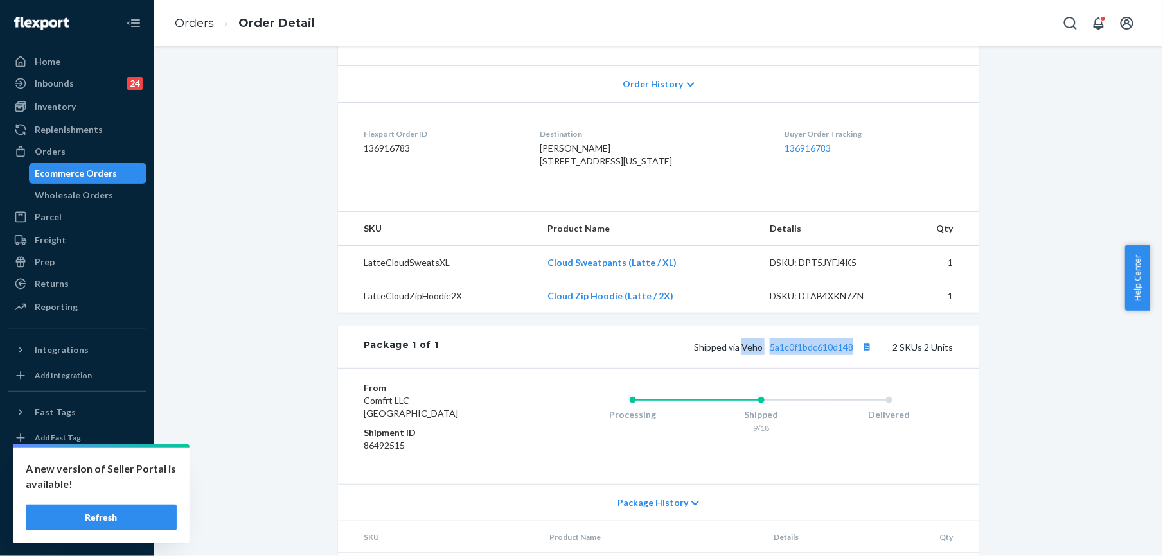
drag, startPoint x: 741, startPoint y: 374, endPoint x: 849, endPoint y: 378, distance: 108.0
click at [849, 353] on span "Shipped via Veho 5a1c0f1bdc610d148" at bounding box center [784, 347] width 181 height 11
copy span "Veho 5a1c0f1bdc610d148"
click at [198, 22] on link "Orders" at bounding box center [194, 23] width 39 height 14
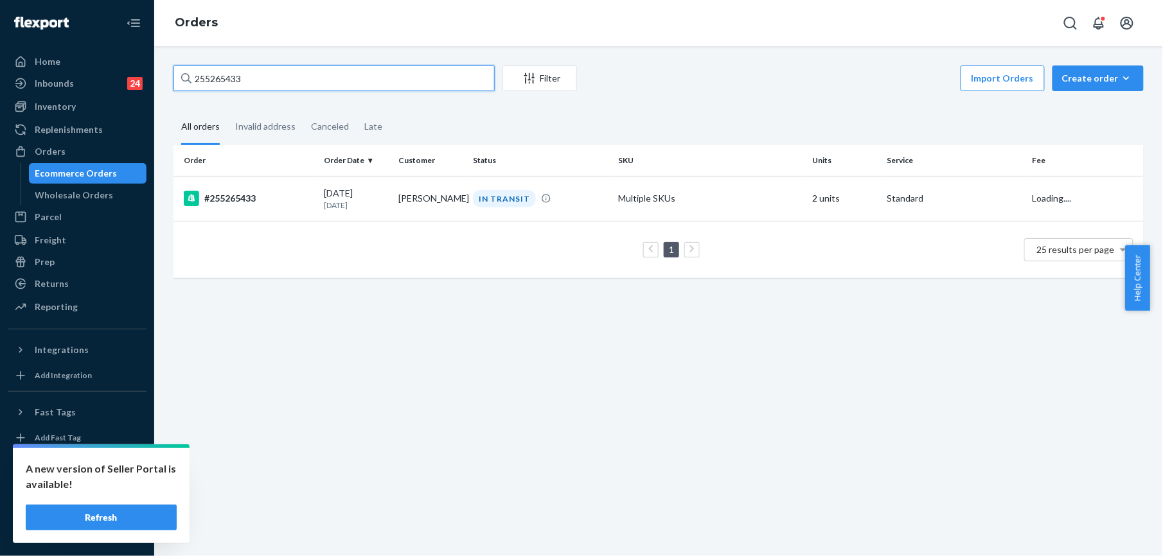
click at [273, 76] on input "255265433" at bounding box center [333, 79] width 321 height 26
paste input "74064"
type input "255274064"
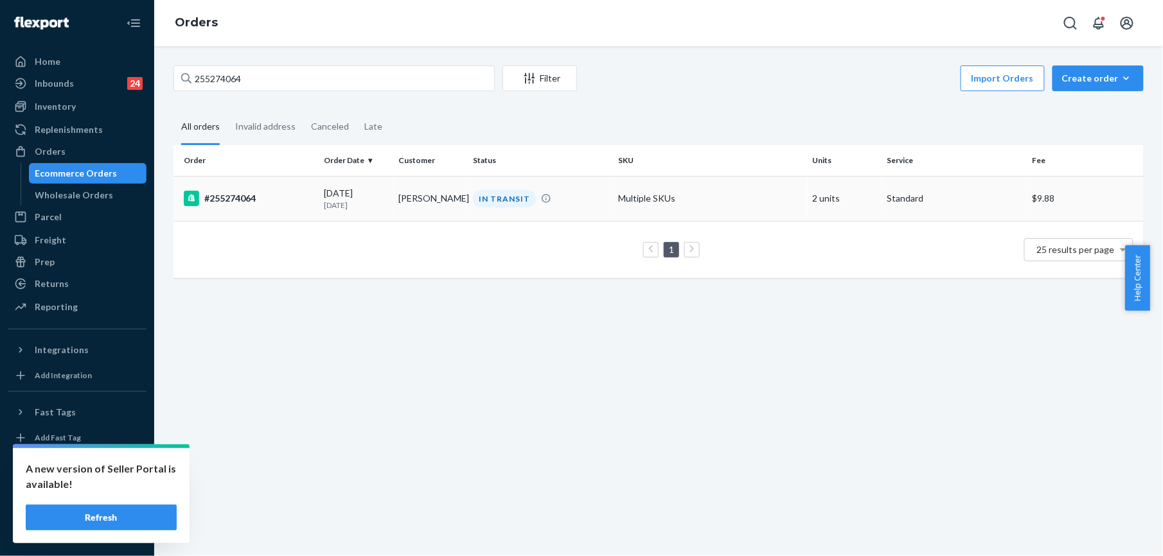
click at [247, 199] on div "#255274064" at bounding box center [249, 198] width 130 height 15
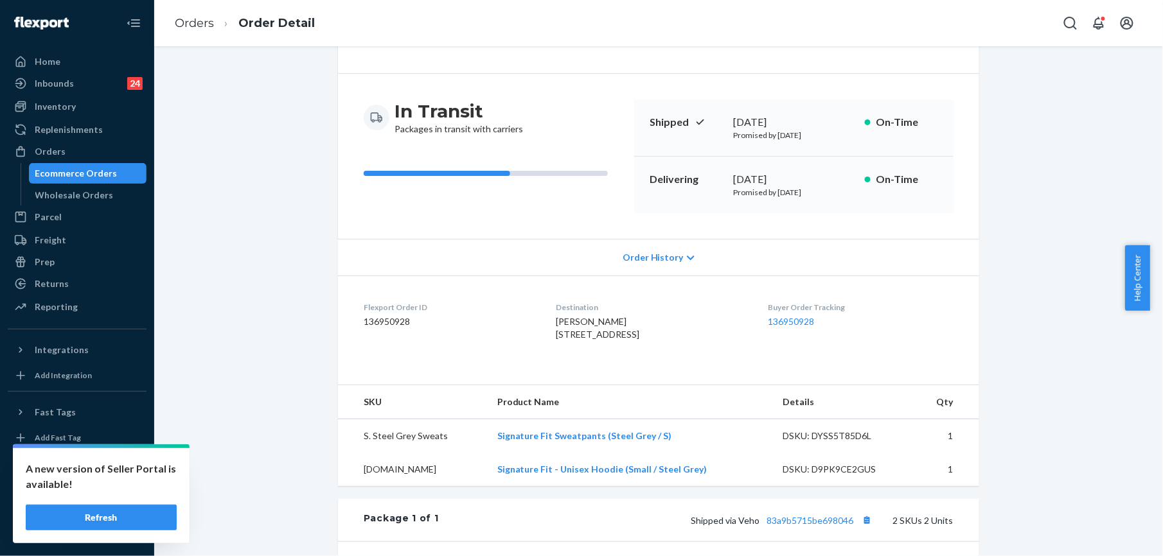
scroll to position [171, 0]
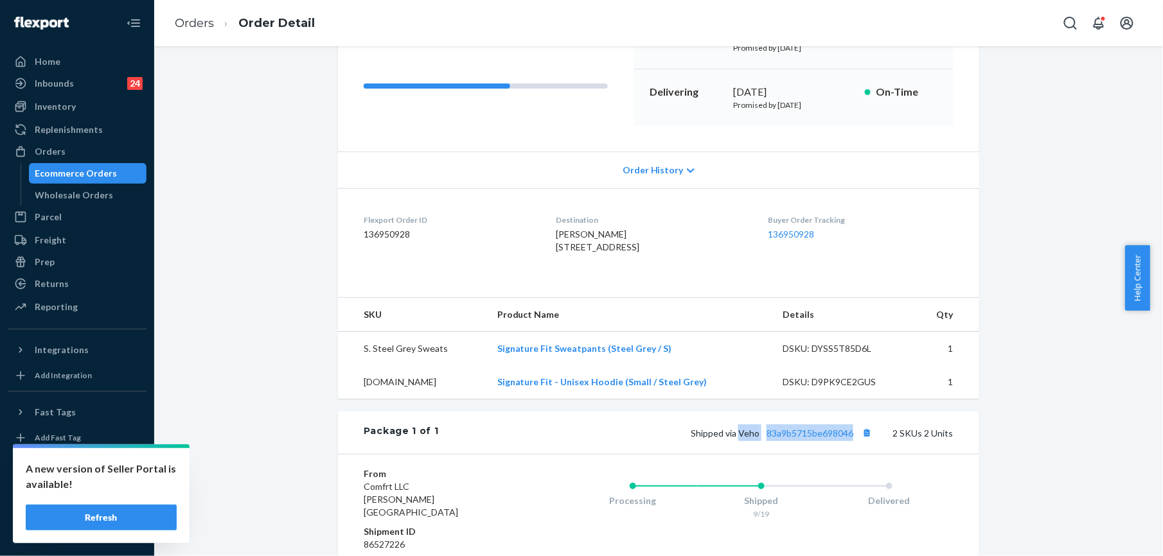
drag, startPoint x: 736, startPoint y: 461, endPoint x: 851, endPoint y: 463, distance: 115.0
click at [851, 439] on span "Shipped [STREET_ADDRESS]" at bounding box center [783, 433] width 184 height 11
copy span "Veho 83a9b5715be698046"
click at [191, 26] on link "Orders" at bounding box center [194, 23] width 39 height 14
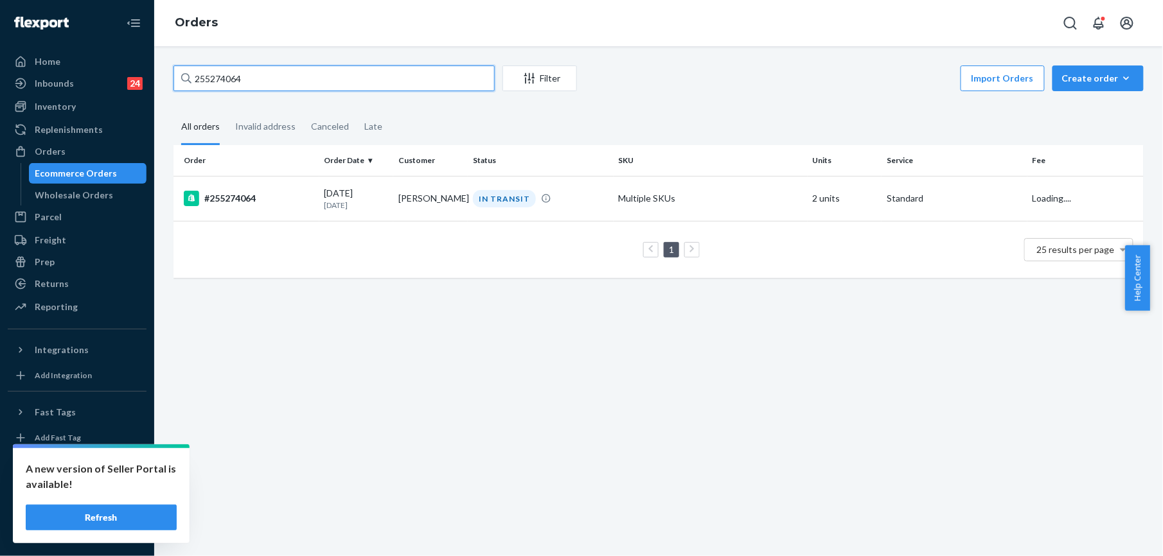
click at [260, 85] on input "255274064" at bounding box center [333, 79] width 321 height 26
paste input "4775889"
type input "254775889"
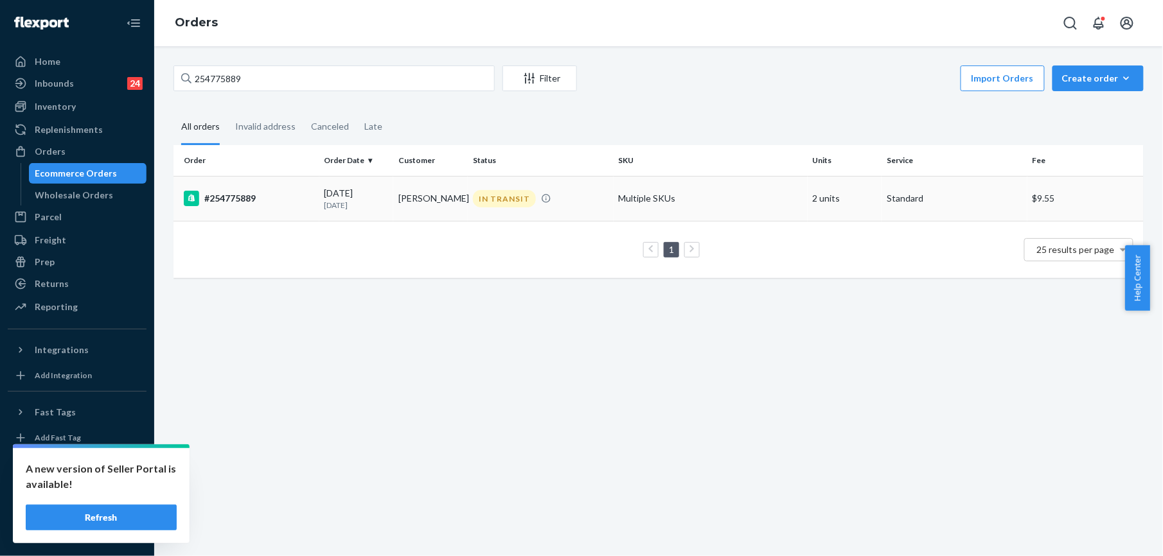
click at [231, 202] on div "#254775889" at bounding box center [249, 198] width 130 height 15
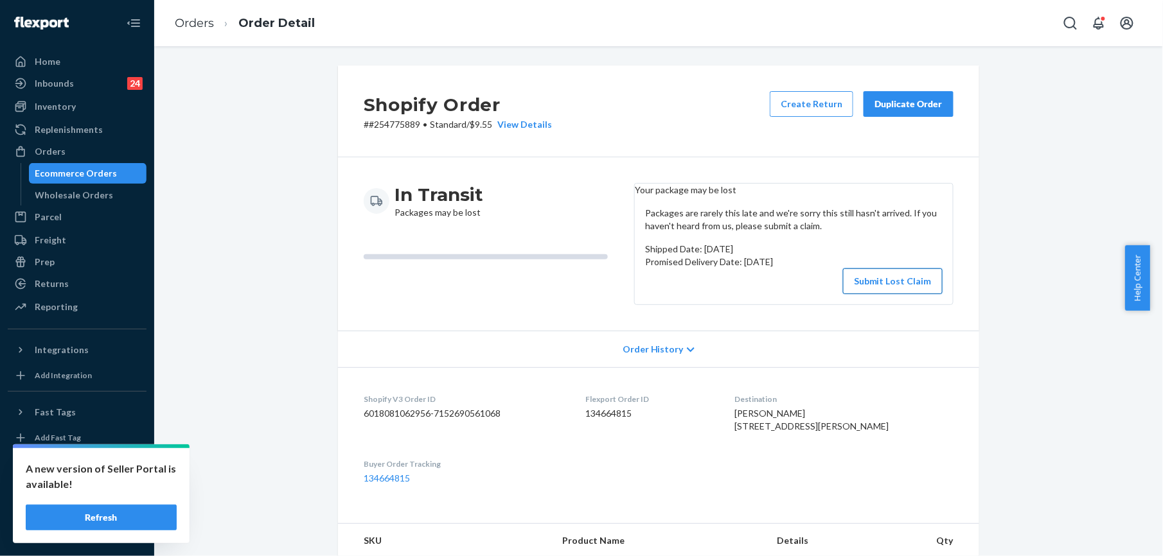
click at [878, 294] on button "Submit Lost Claim" at bounding box center [893, 282] width 100 height 26
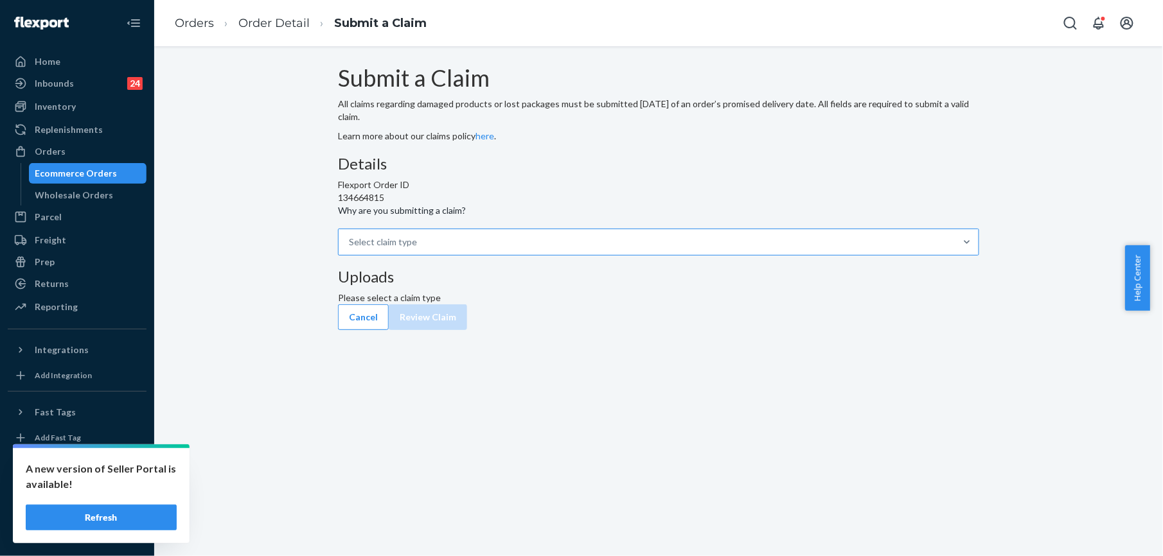
click at [570, 255] on div "Select claim type" at bounding box center [647, 242] width 617 height 26
click at [350, 249] on input "Why are you submitting a claim? Select claim type" at bounding box center [349, 242] width 1 height 13
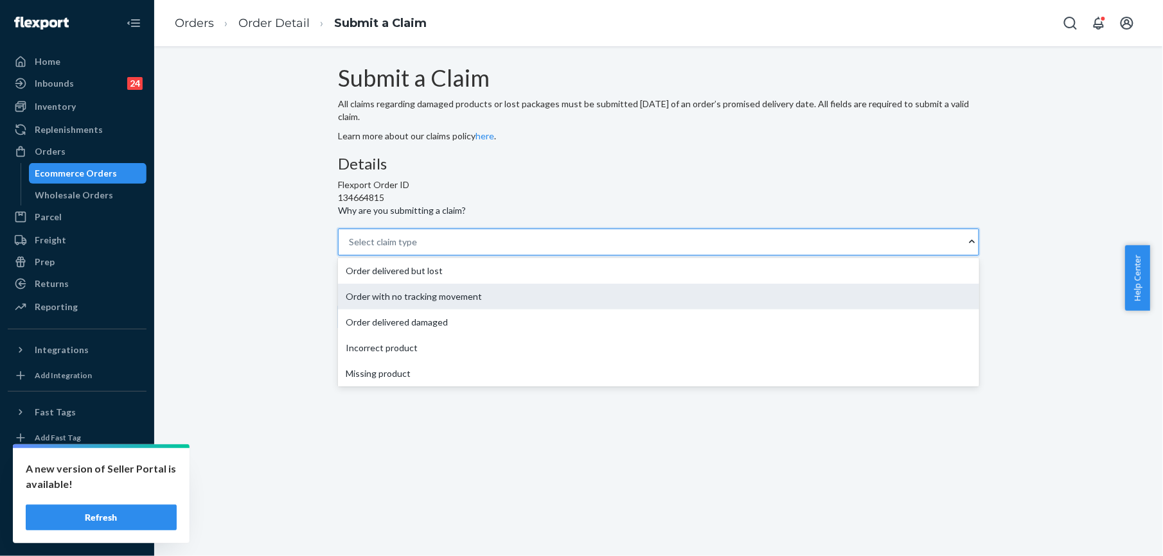
click at [545, 310] on div "Order with no tracking movement" at bounding box center [658, 297] width 641 height 26
click at [350, 249] on input "Why are you submitting a claim? option Order with no tracking movement focused,…" at bounding box center [349, 242] width 1 height 13
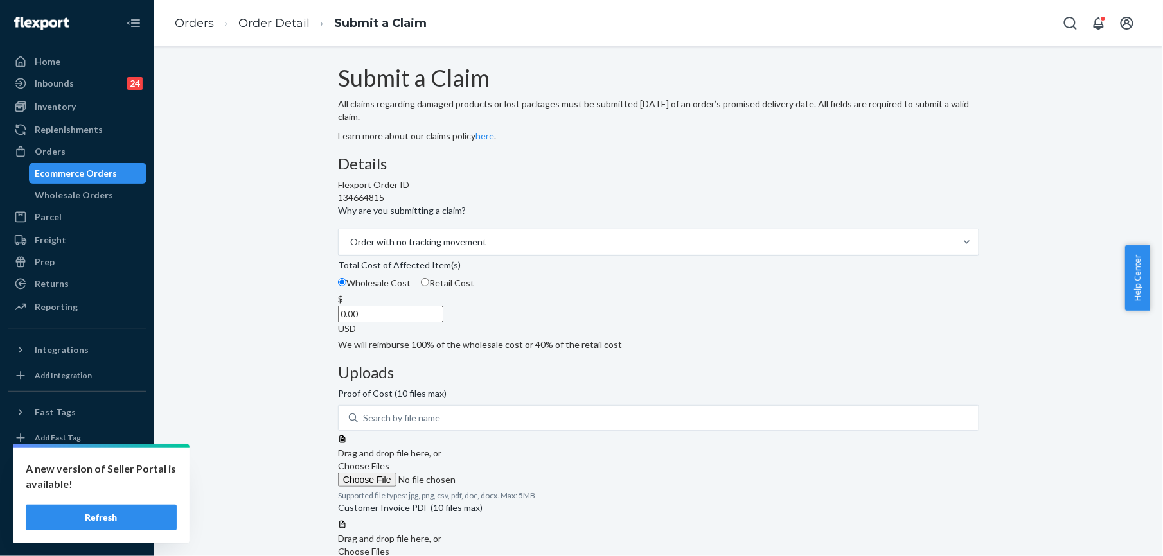
click at [443, 322] on input "0.00" at bounding box center [390, 314] width 105 height 17
type input "79.00"
click at [513, 460] on label "Choose Files" at bounding box center [425, 473] width 175 height 27
click at [513, 473] on input "Choose Files" at bounding box center [425, 480] width 175 height 14
click at [786, 434] on div at bounding box center [658, 434] width 641 height 0
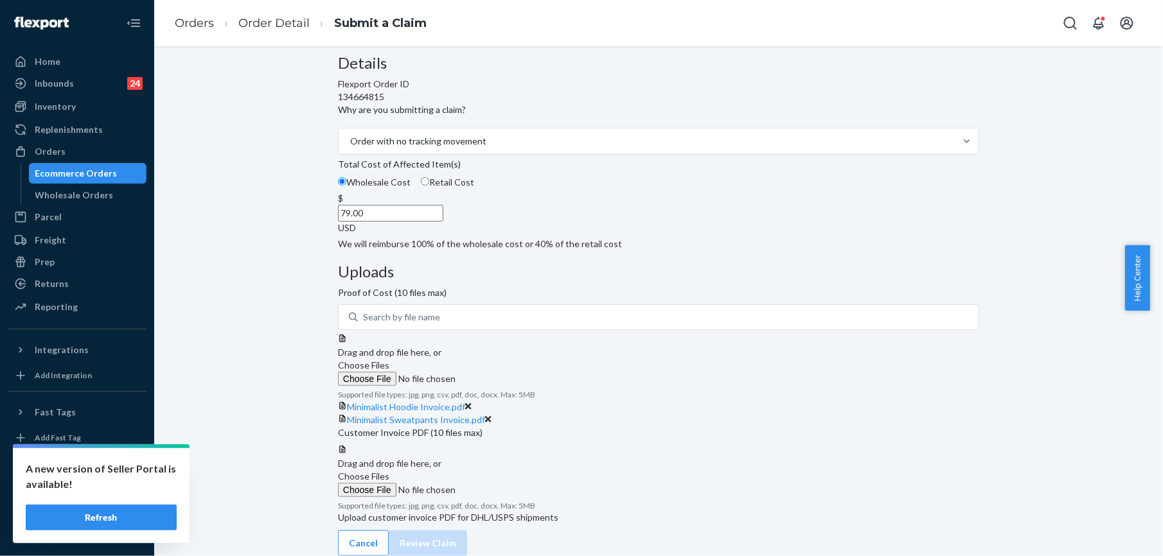
scroll to position [211, 0]
click at [389, 471] on span "Choose Files" at bounding box center [363, 476] width 51 height 11
click at [513, 483] on input "Choose Files" at bounding box center [425, 490] width 175 height 14
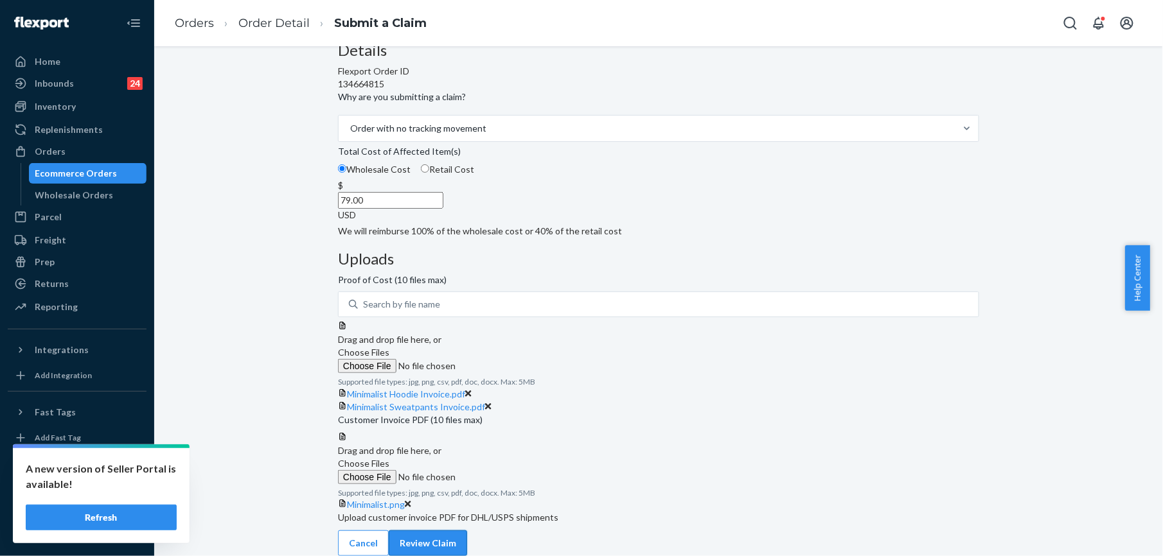
scroll to position [262, 0]
click at [467, 537] on button "Review Claim" at bounding box center [428, 544] width 78 height 26
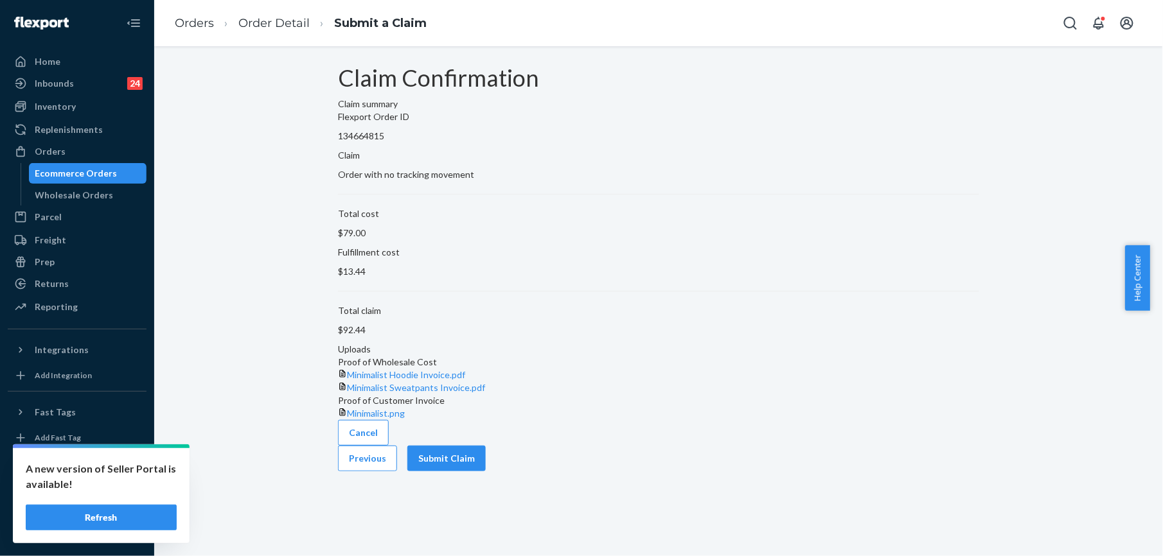
scroll to position [0, 0]
click at [486, 472] on button "Submit Claim" at bounding box center [446, 459] width 78 height 26
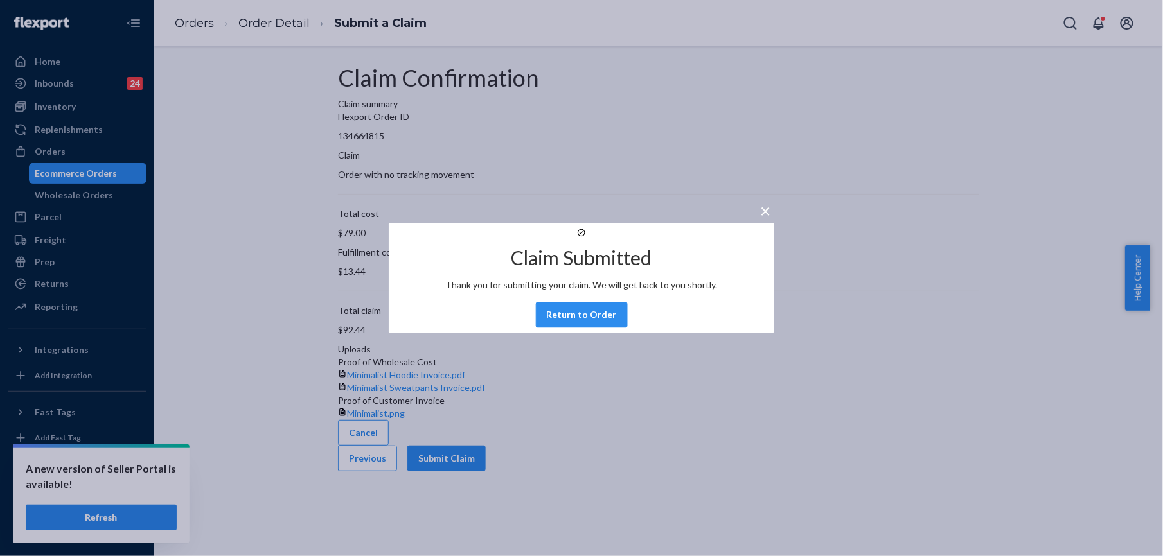
click at [203, 26] on div "× Claim Submitted Thank you for submitting your claim. We will get back to you …" at bounding box center [581, 278] width 1163 height 556
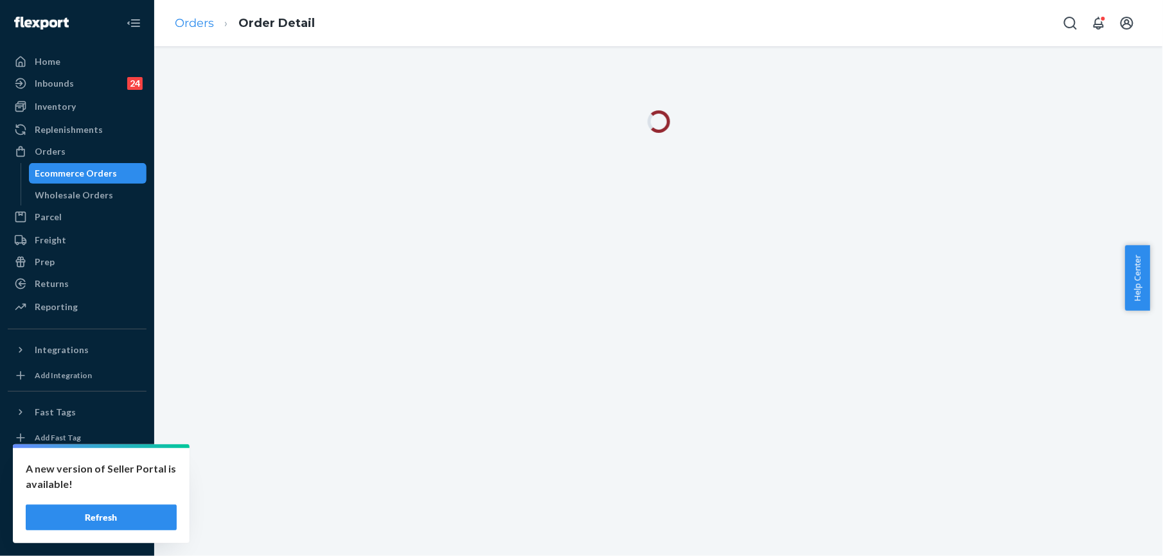
click at [203, 26] on link "Orders" at bounding box center [194, 23] width 39 height 14
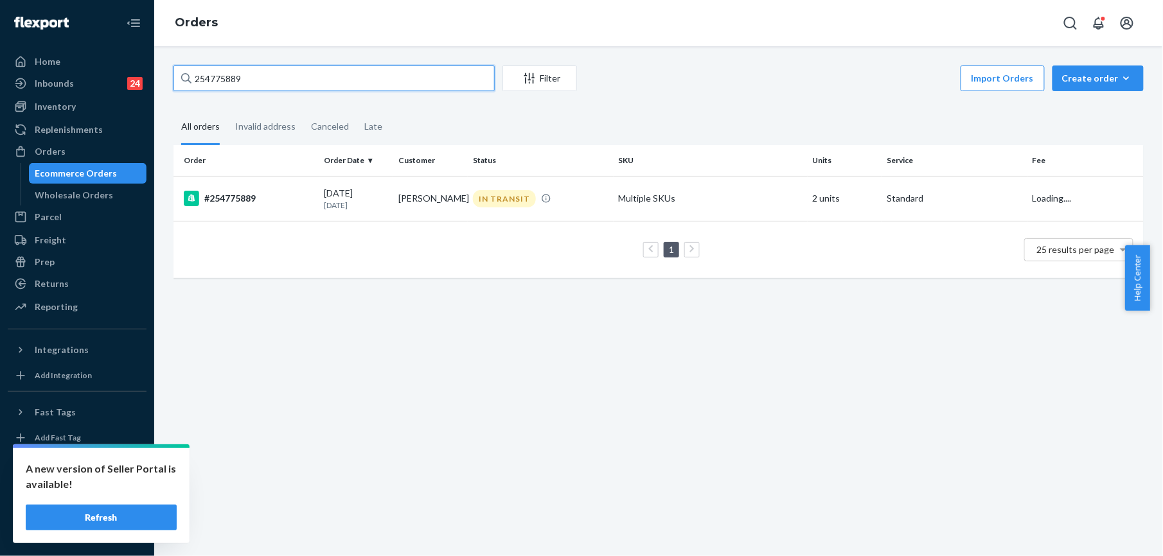
click at [254, 73] on input "254775889" at bounding box center [333, 79] width 321 height 26
paste input "[PERSON_NAME]"
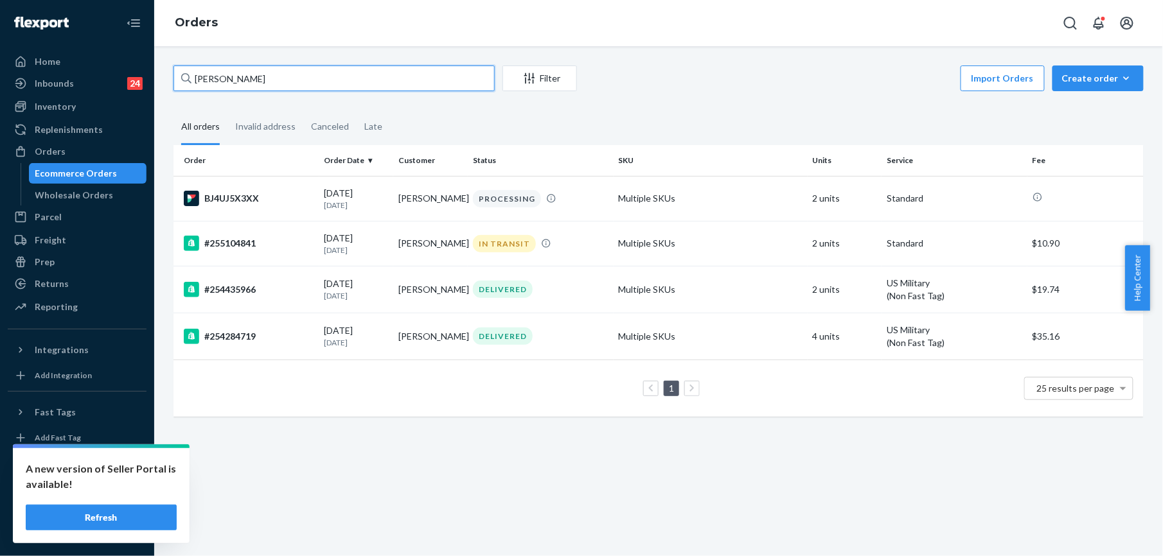
click at [218, 75] on input "[PERSON_NAME]" at bounding box center [333, 79] width 321 height 26
paste input "254775889"
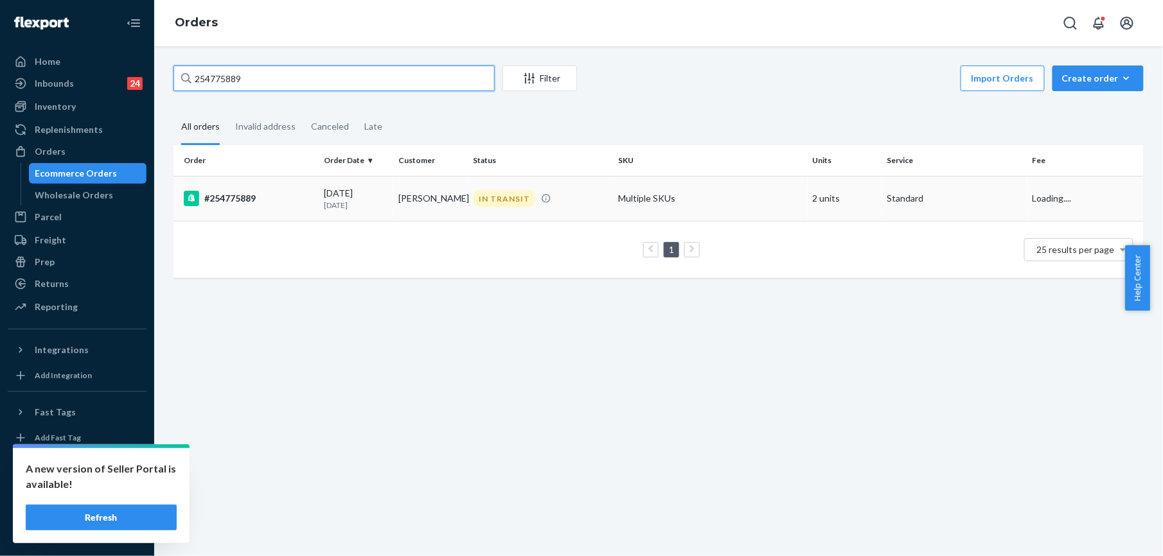
type input "254775889"
click at [233, 194] on div "#254775889" at bounding box center [249, 198] width 130 height 15
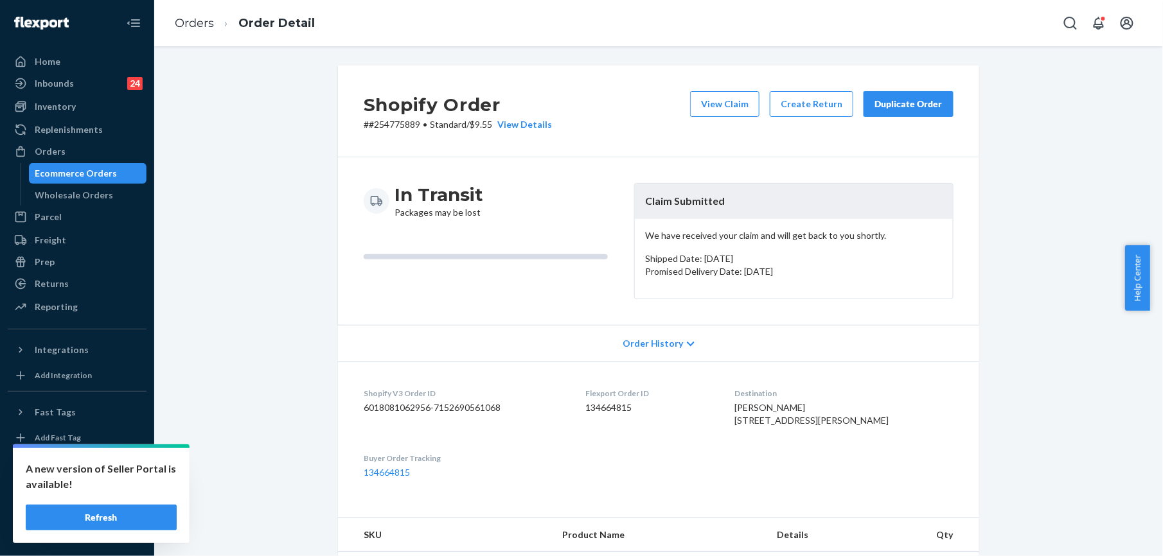
click at [903, 107] on div "Duplicate Order" at bounding box center [908, 104] width 68 height 13
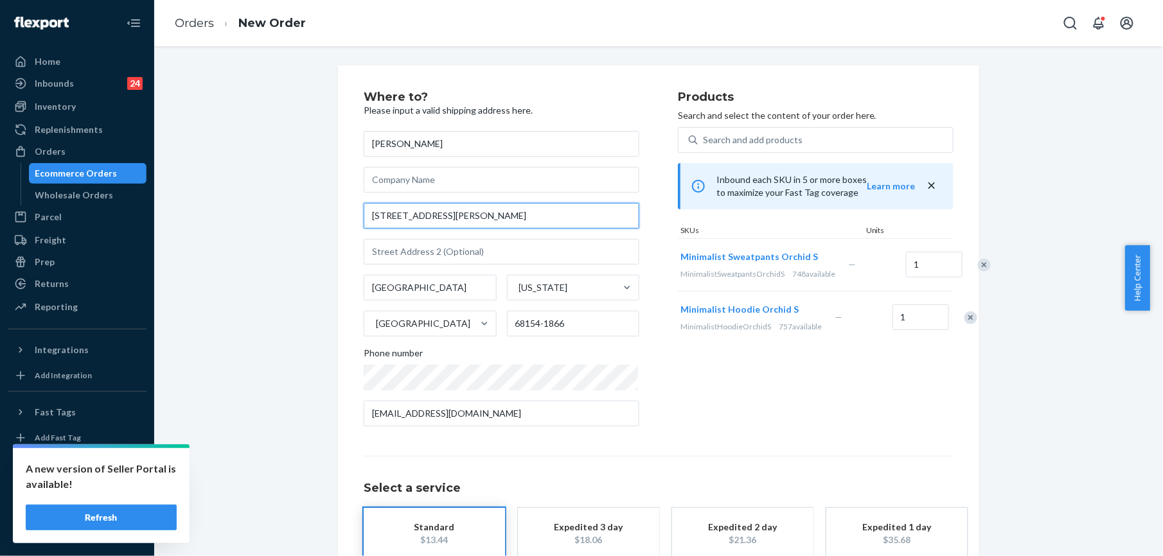
click at [428, 217] on input "[STREET_ADDRESS][PERSON_NAME]" at bounding box center [502, 216] width 276 height 26
paste input "s"
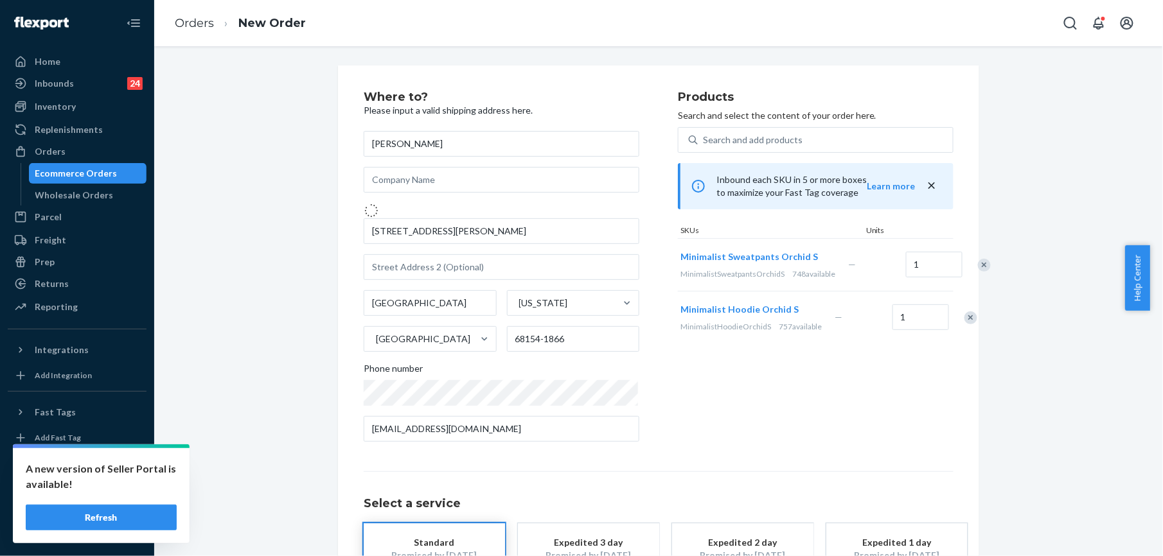
type input "[STREET_ADDRESS][PERSON_NAME]"
type input "68154"
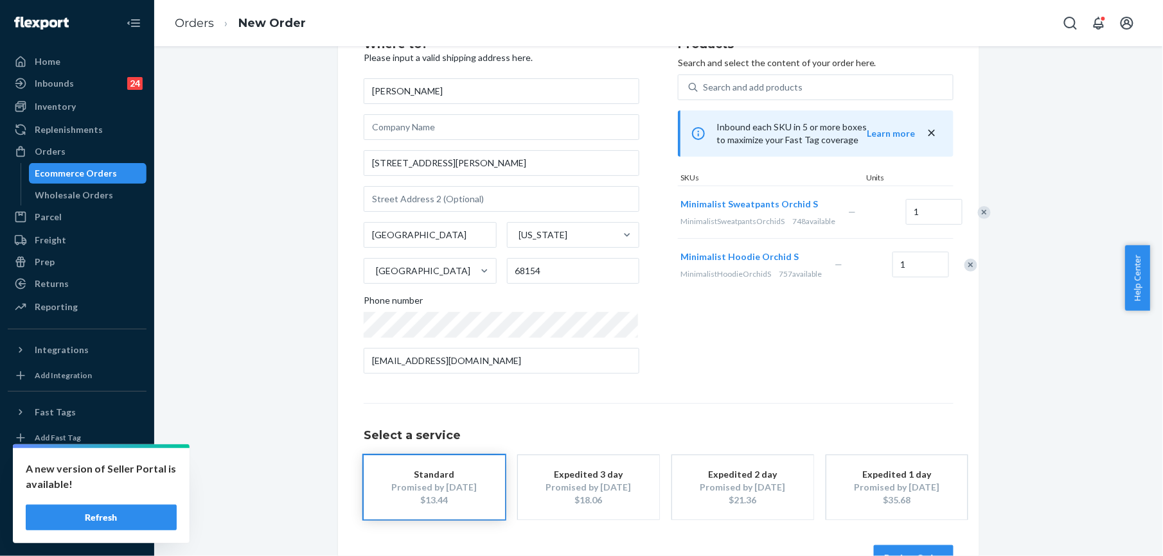
scroll to position [93, 0]
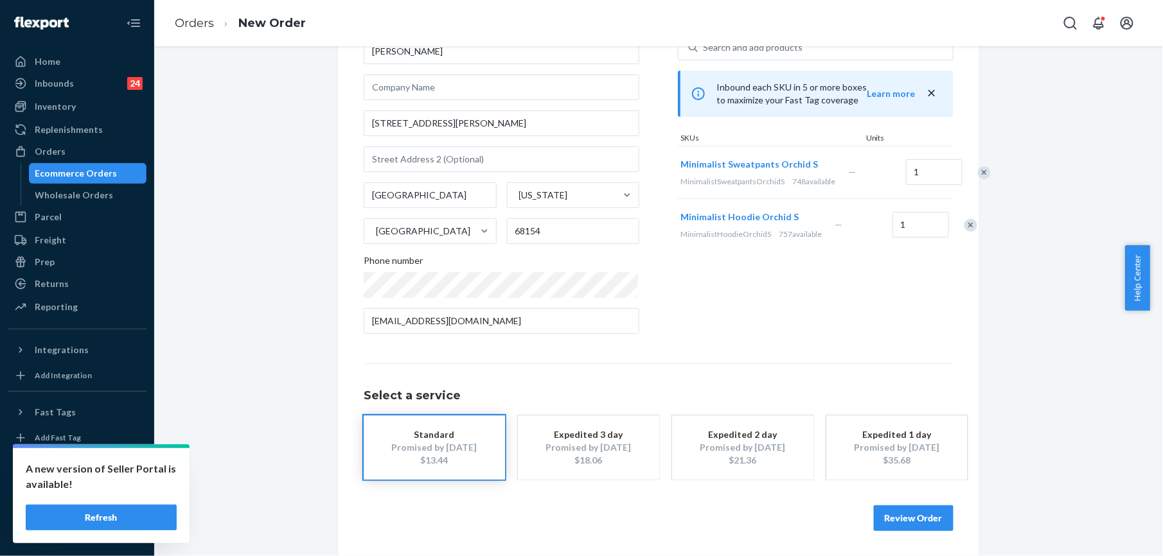
click at [920, 514] on button "Review Order" at bounding box center [914, 519] width 80 height 26
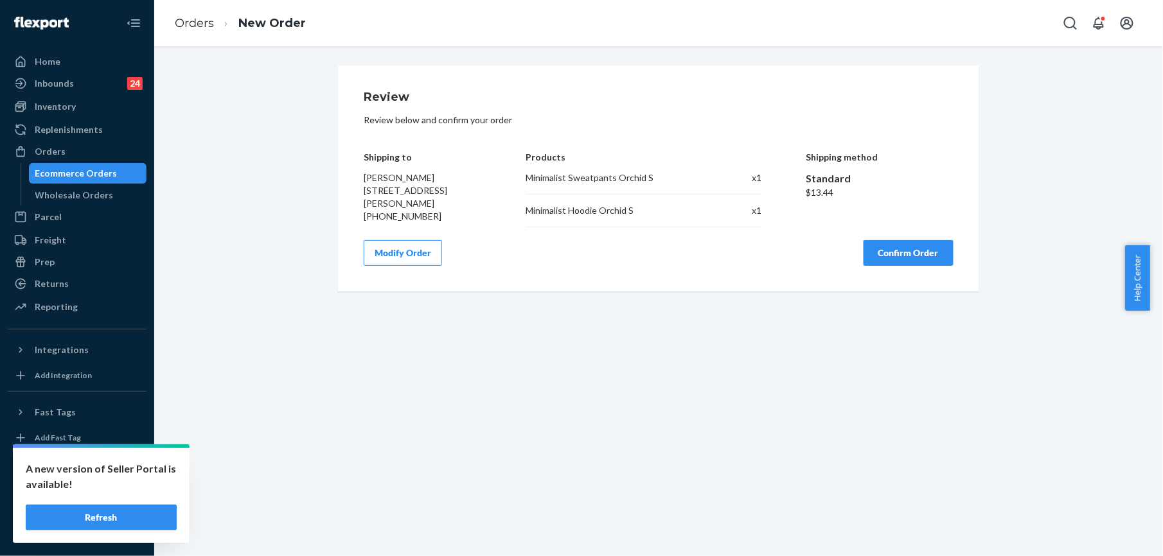
click at [911, 260] on button "Confirm Order" at bounding box center [908, 253] width 90 height 26
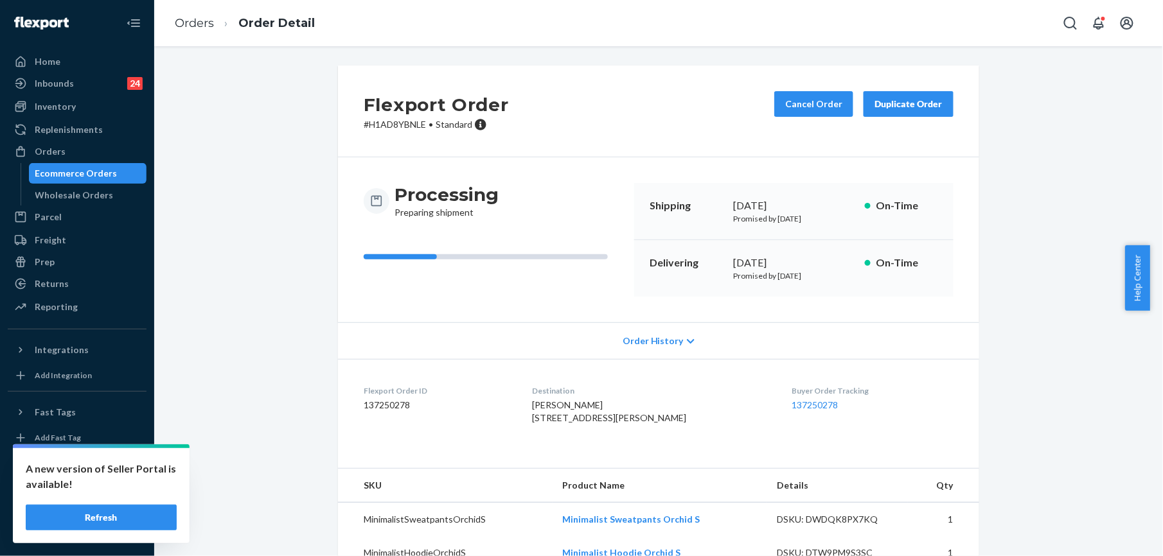
drag, startPoint x: 545, startPoint y: 420, endPoint x: 576, endPoint y: 442, distance: 38.3
click at [576, 425] on div "[PERSON_NAME] [STREET_ADDRESS][PERSON_NAME]" at bounding box center [652, 412] width 239 height 26
click at [182, 26] on link "Orders" at bounding box center [194, 23] width 39 height 14
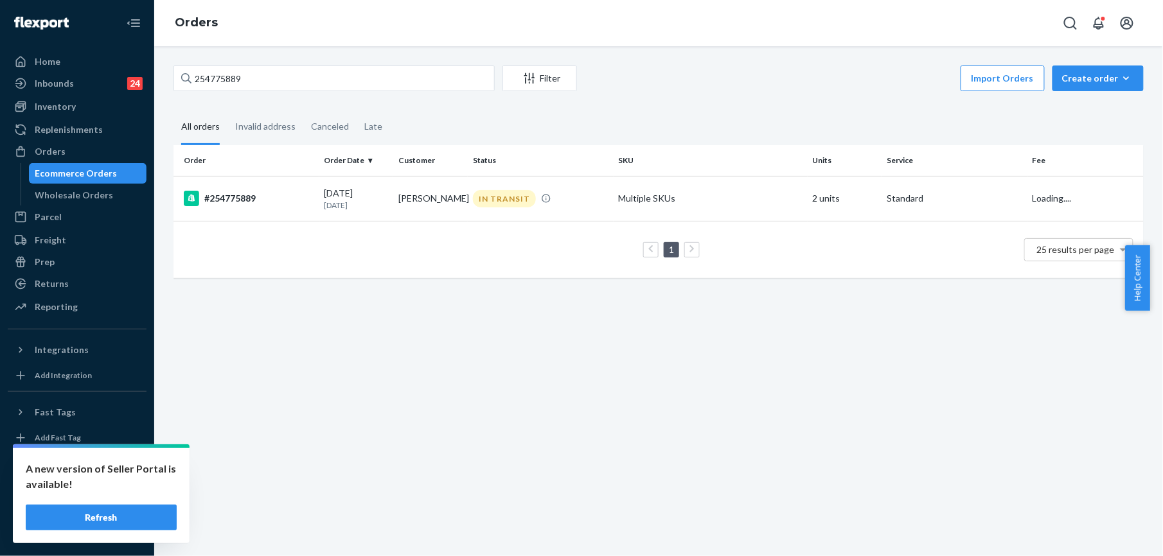
click at [255, 91] on div "254775889 Filter Import Orders Create order Ecommerce order Removal order" at bounding box center [658, 80] width 970 height 29
click at [260, 81] on input "254775889" at bounding box center [333, 79] width 321 height 26
paste input "5286306"
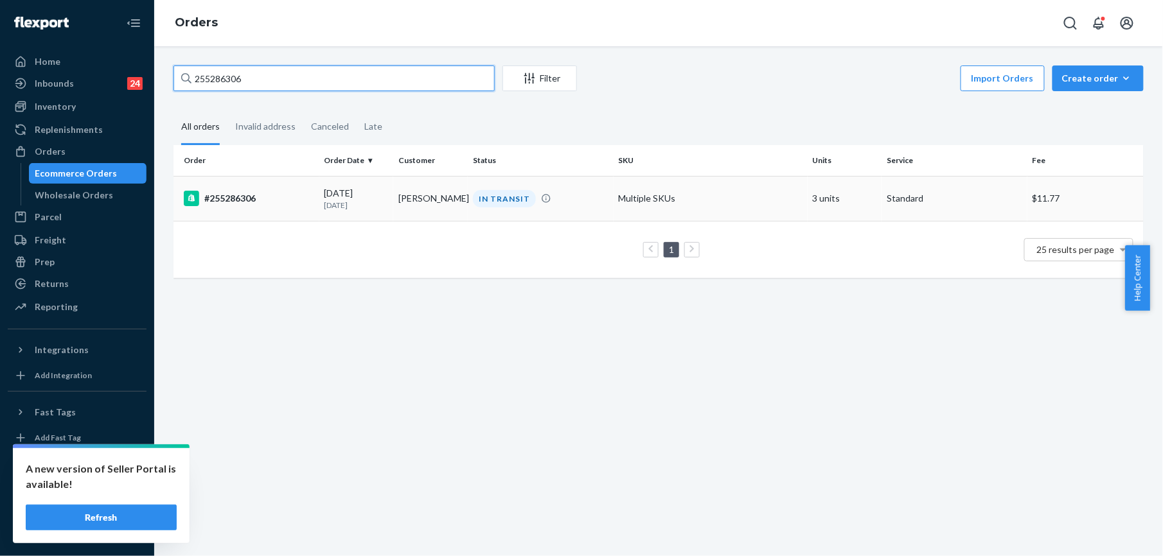
type input "255286306"
click at [240, 206] on div "#255286306" at bounding box center [249, 198] width 130 height 15
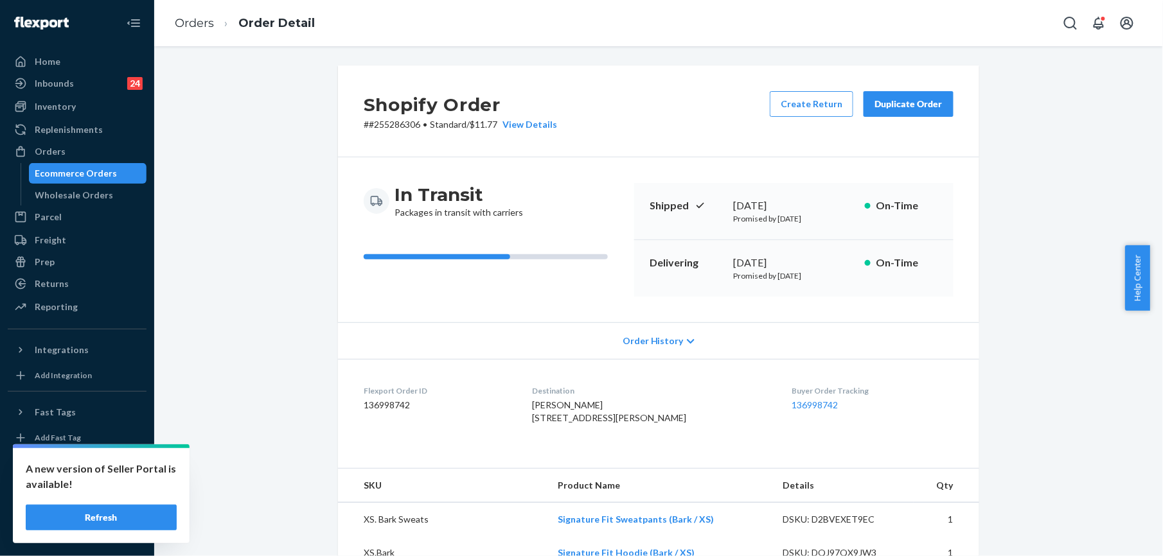
scroll to position [171, 0]
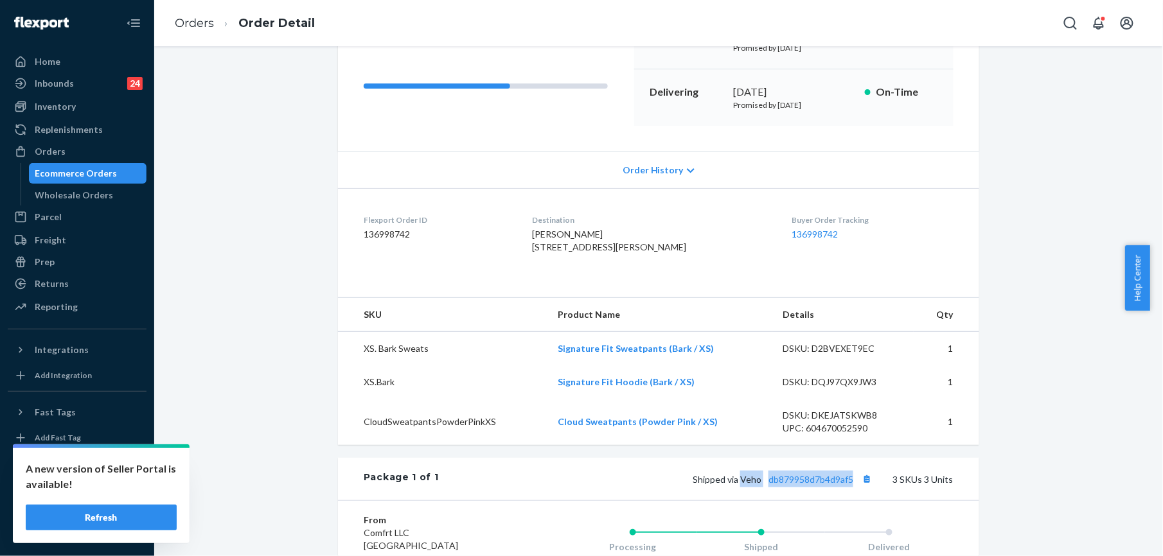
drag, startPoint x: 736, startPoint y: 509, endPoint x: 848, endPoint y: 518, distance: 112.1
click at [848, 500] on div "Package 1 of 1 Shipped via Veho db879958d7b4d9af5 3 SKUs 3 Units" at bounding box center [658, 479] width 641 height 42
copy span "Veho db879958d7b4d9af5"
